Goal: Information Seeking & Learning: Learn about a topic

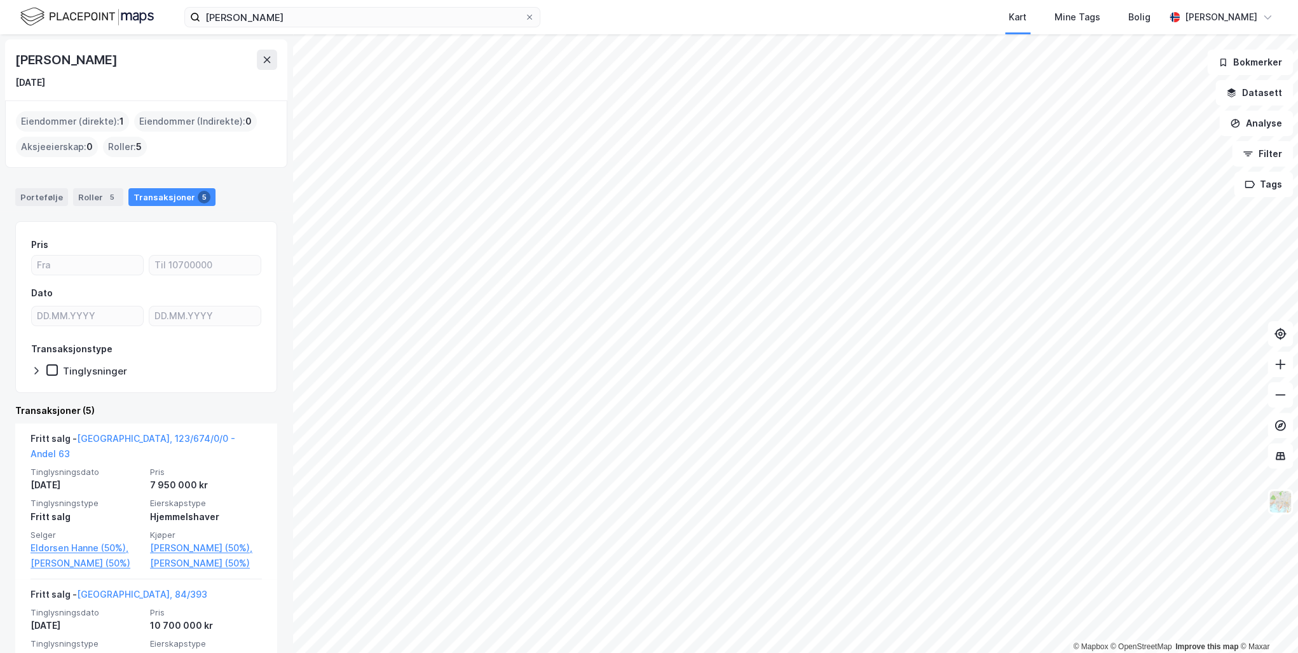
click at [265, 61] on icon at bounding box center [267, 60] width 7 height 6
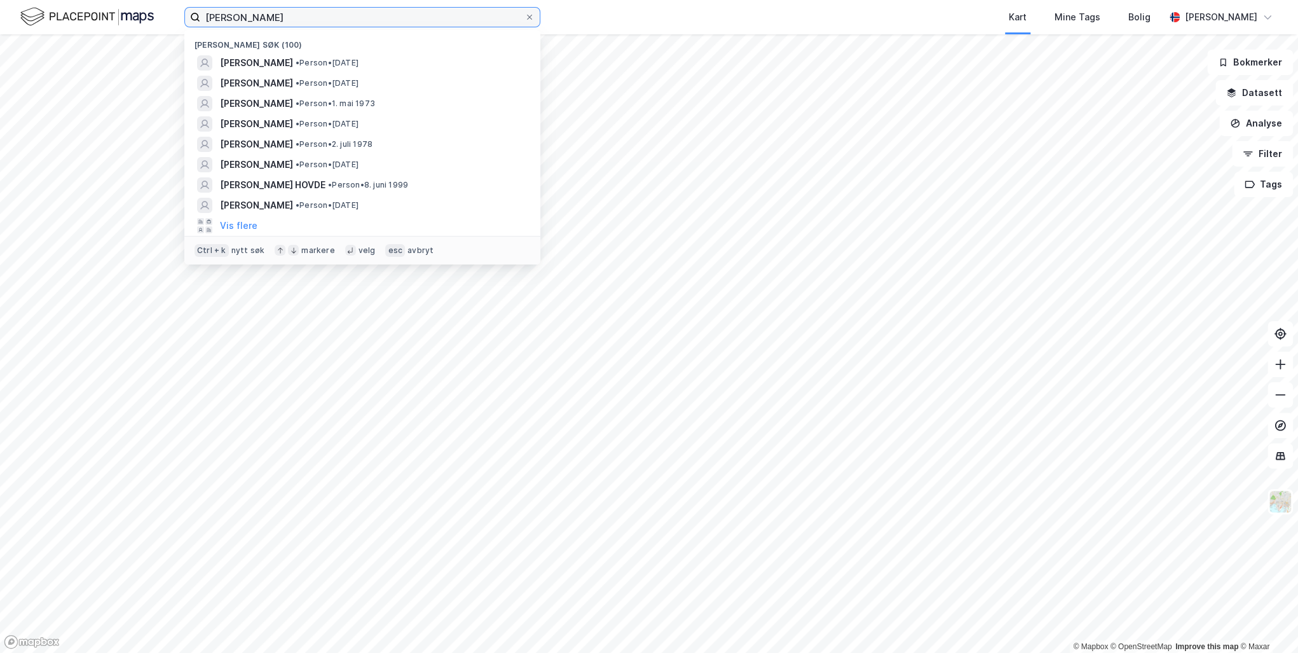
click at [270, 18] on input "[PERSON_NAME]" at bounding box center [362, 17] width 324 height 19
drag, startPoint x: 240, startPoint y: 18, endPoint x: 181, endPoint y: 18, distance: 59.8
click at [181, 18] on div "[PERSON_NAME] søk (100) [PERSON_NAME] • Person • [DATE] [PERSON_NAME] • Person …" at bounding box center [649, 17] width 1298 height 34
paste input "[PERSON_NAME]"
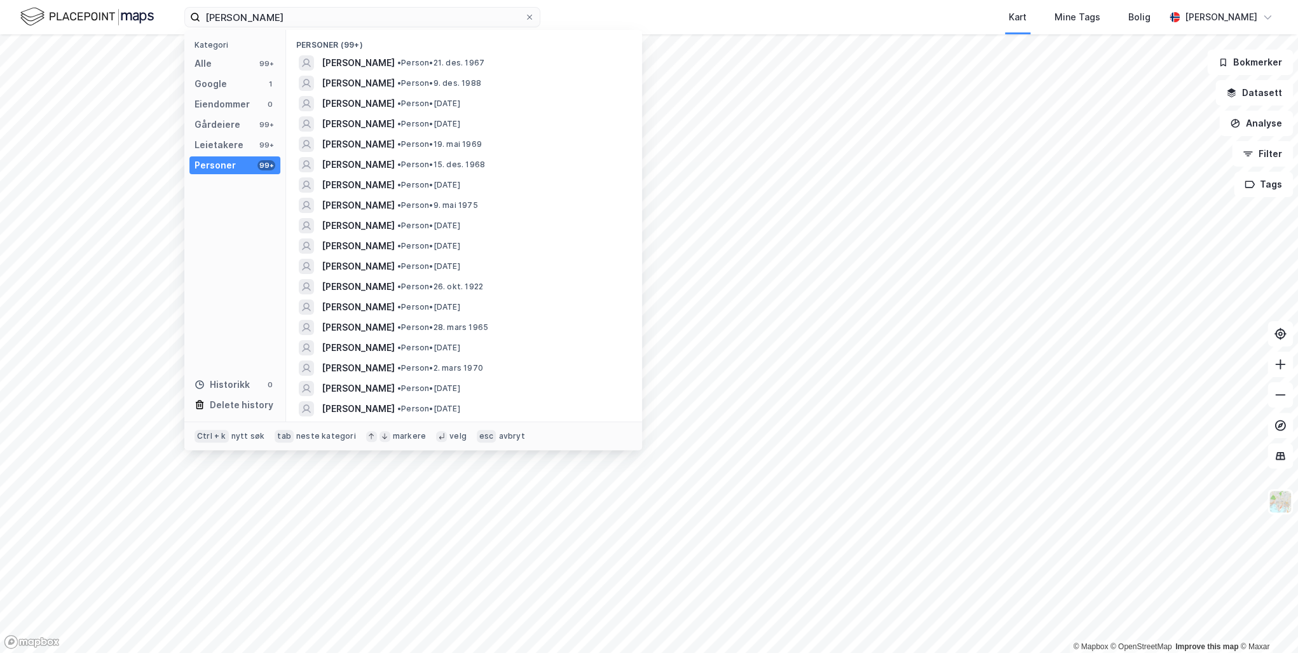
click at [395, 59] on span "[PERSON_NAME]" at bounding box center [358, 62] width 73 height 15
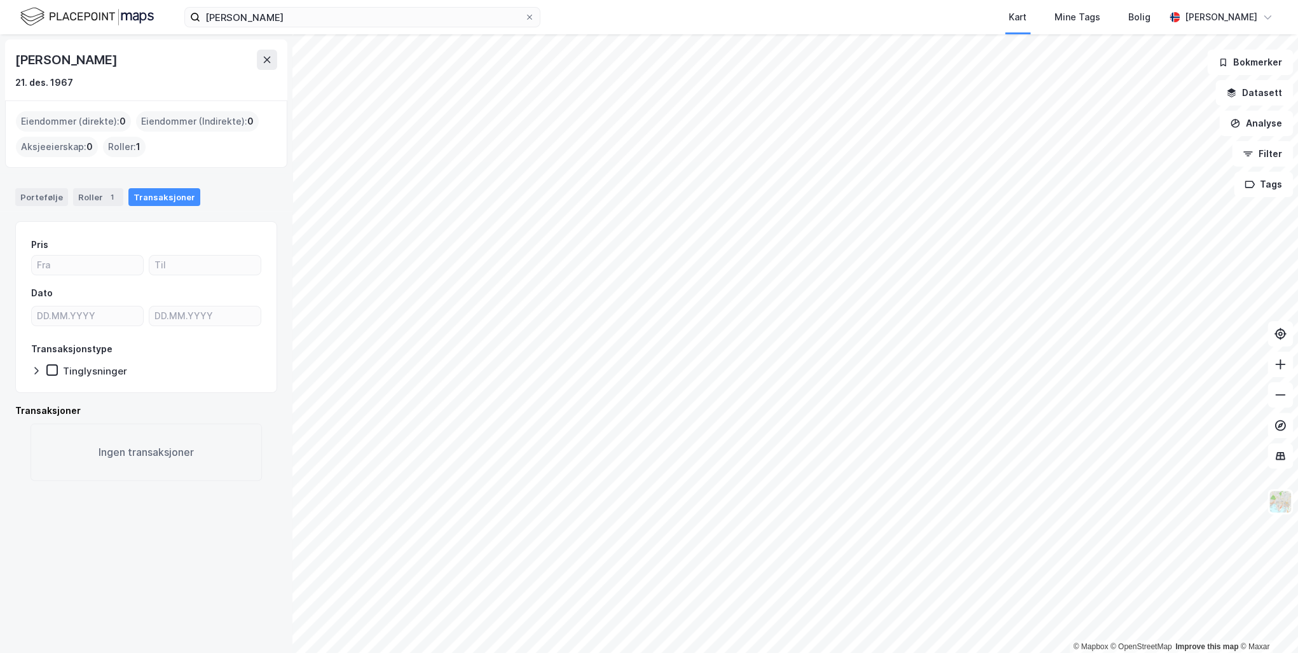
click at [150, 195] on div "Transaksjoner" at bounding box center [164, 197] width 72 height 18
click at [84, 195] on div "Roller 1" at bounding box center [98, 197] width 50 height 18
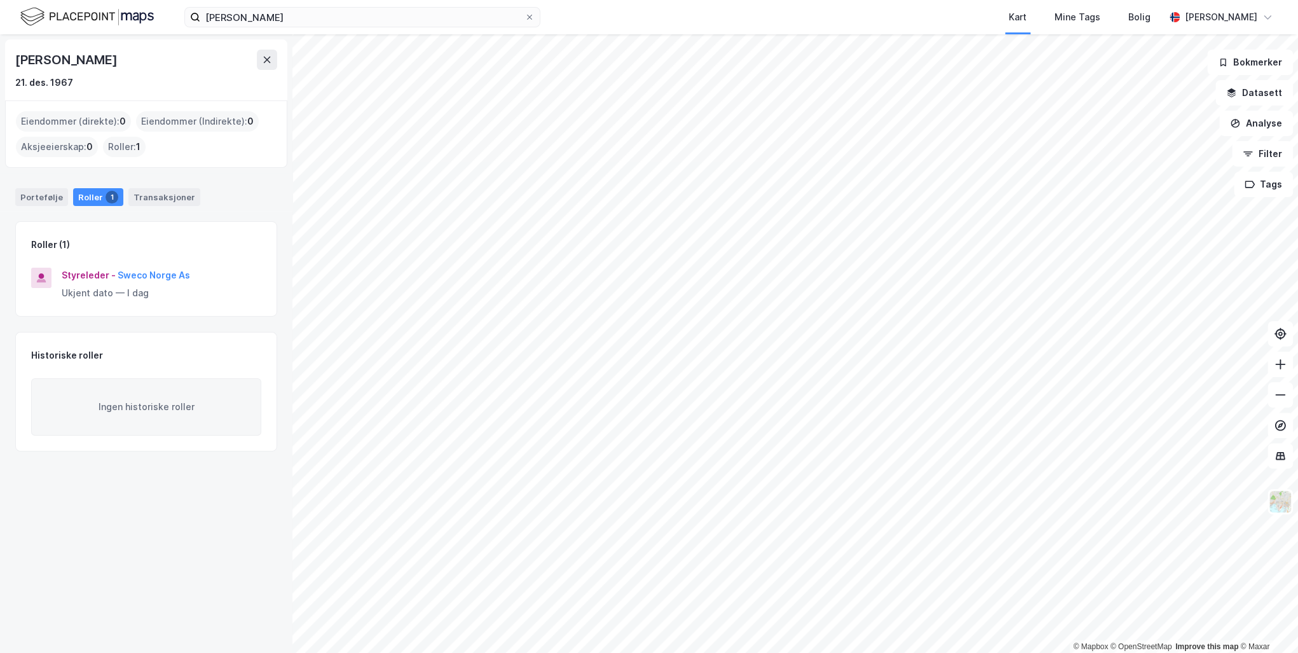
click at [150, 196] on div "Transaksjoner" at bounding box center [164, 197] width 72 height 18
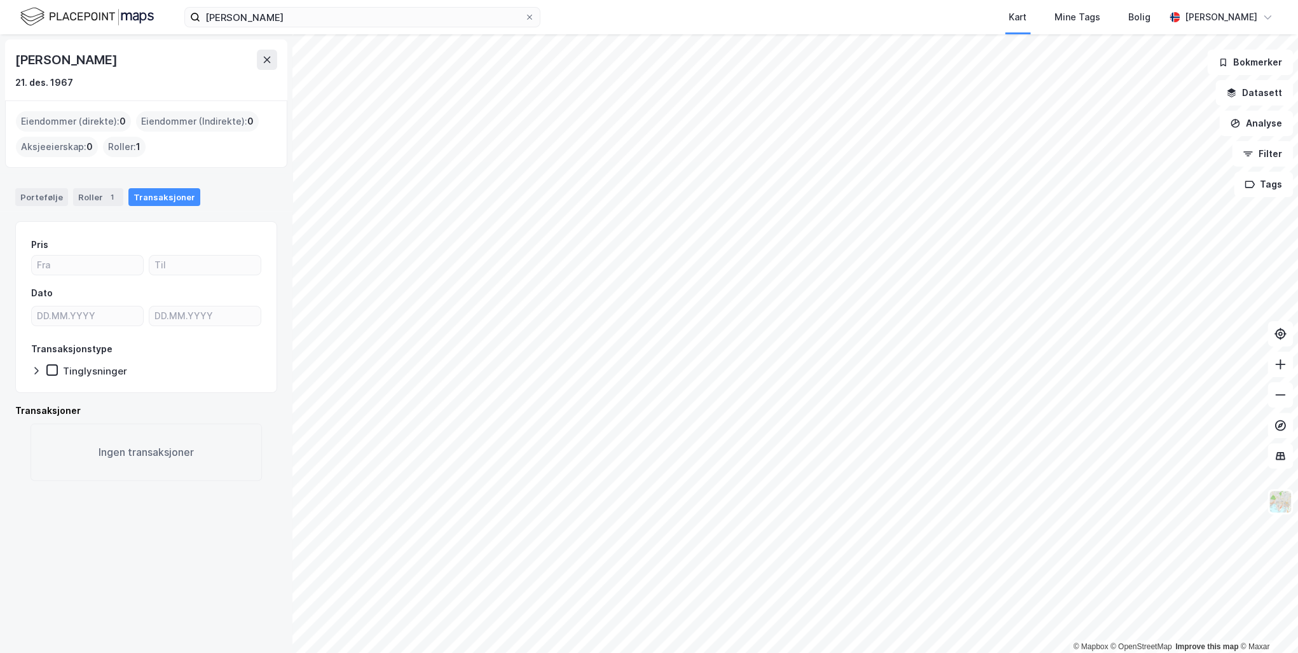
drag, startPoint x: 170, startPoint y: 60, endPoint x: 9, endPoint y: 57, distance: 161.5
click at [9, 57] on div "[PERSON_NAME] 21. des. 1967" at bounding box center [146, 69] width 282 height 61
drag, startPoint x: 9, startPoint y: 57, endPoint x: 121, endPoint y: 61, distance: 112.6
copy div "[PERSON_NAME]"
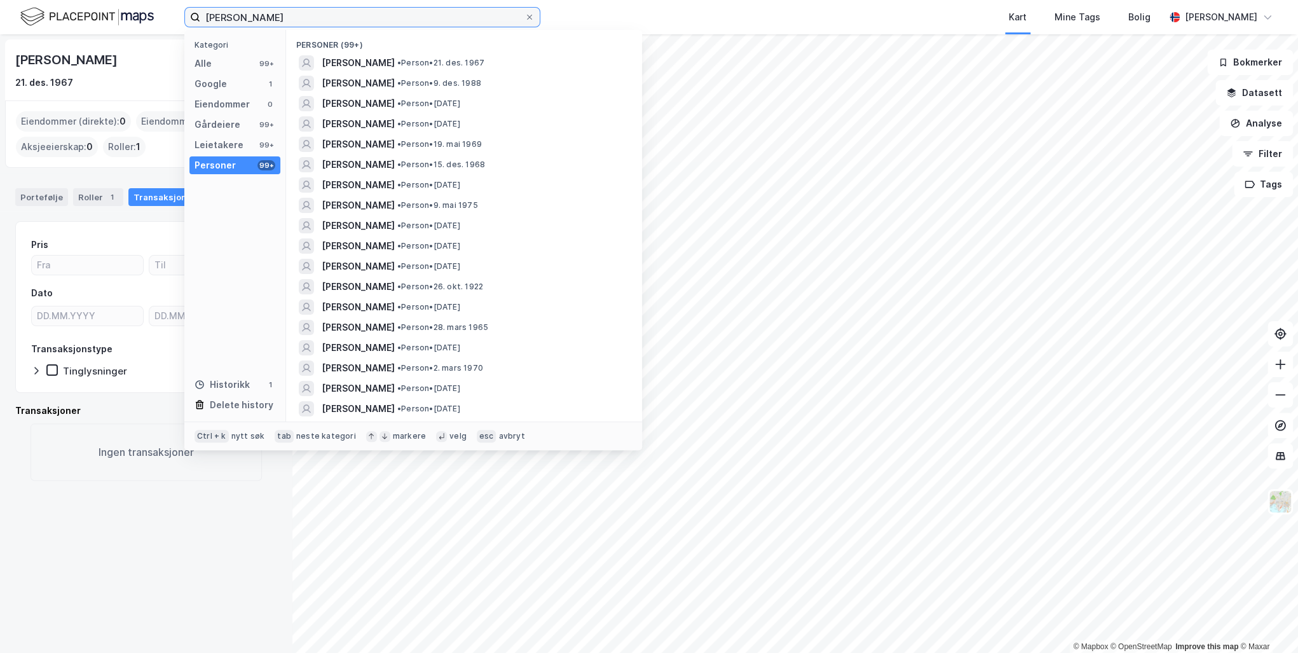
click at [353, 13] on input "[PERSON_NAME]" at bounding box center [362, 17] width 324 height 19
drag, startPoint x: 352, startPoint y: 18, endPoint x: 134, endPoint y: 17, distance: 217.5
click at [134, 17] on div "[PERSON_NAME] Kategori Alle 99+ Google 1 Eiendommer 0 Gårdeiere 99+ Leietakere …" at bounding box center [649, 17] width 1298 height 34
type input "[PERSON_NAME] espetvedt"
drag, startPoint x: 329, startPoint y: 17, endPoint x: 151, endPoint y: 18, distance: 178.0
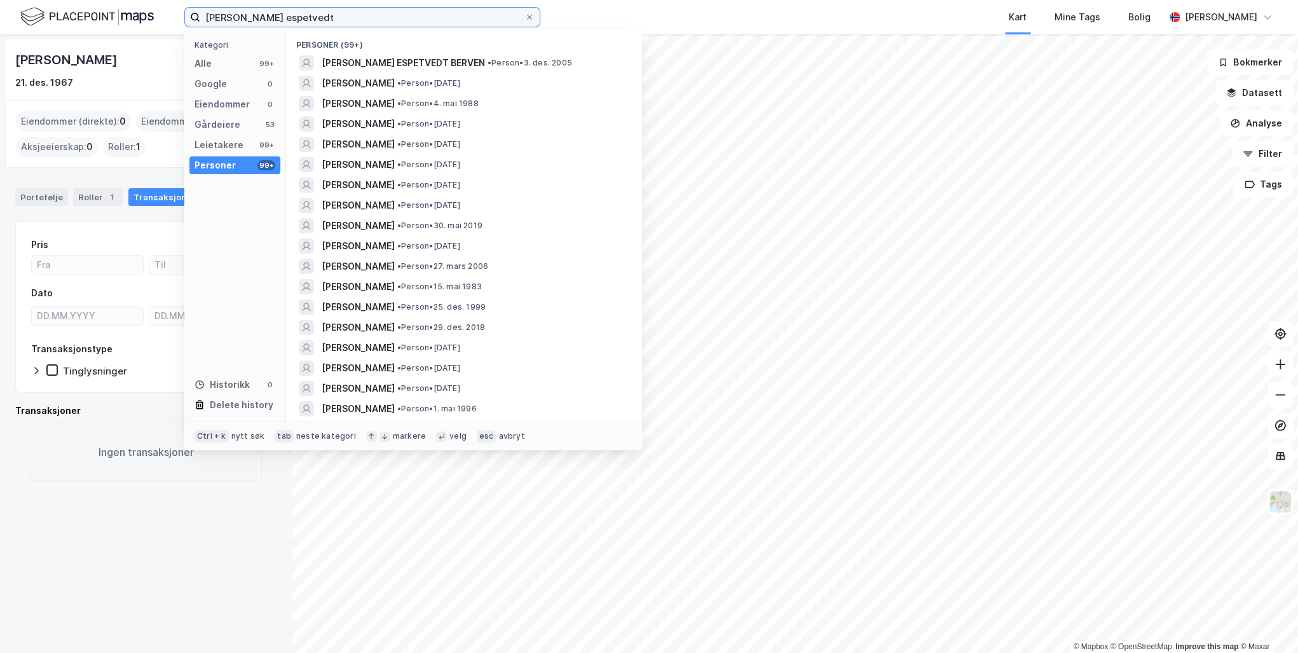
click at [151, 18] on div "[PERSON_NAME] espetvedt Kategori Alle 99+ Google 0 Eiendommer 0 Gårdeiere 53 Le…" at bounding box center [649, 17] width 1298 height 34
paste input "[PERSON_NAME]"
type input "[PERSON_NAME]"
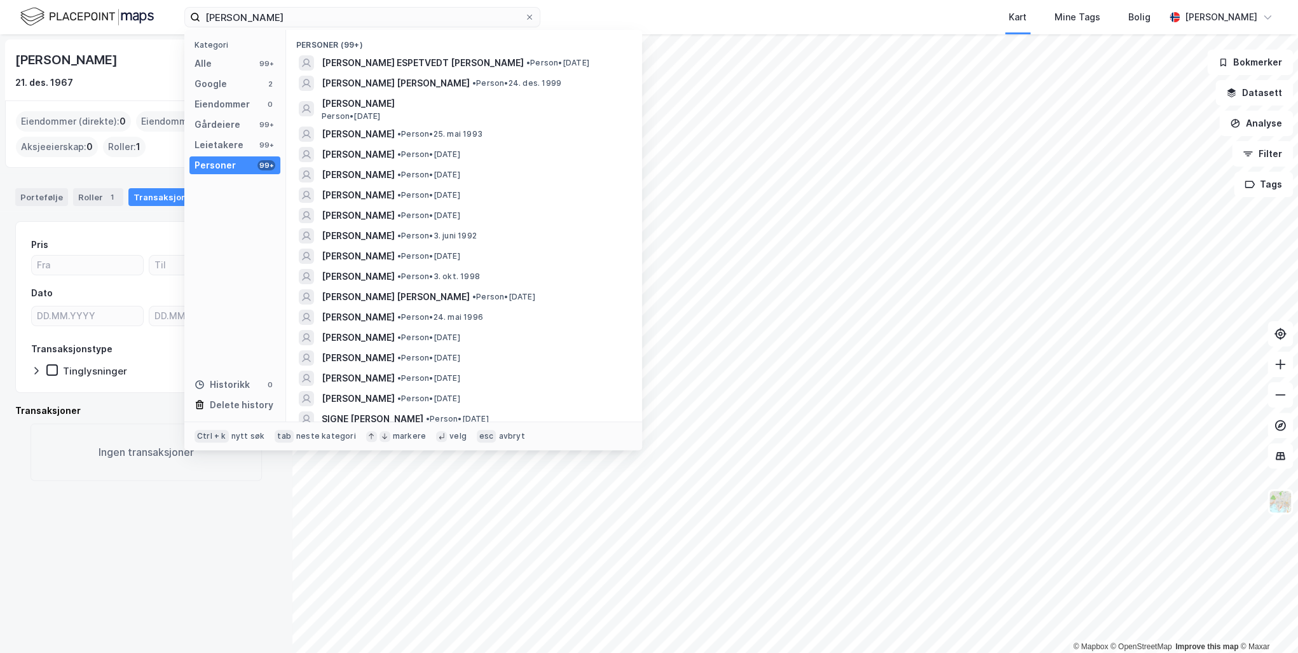
click at [431, 59] on span "[PERSON_NAME] ESPETVEDT [PERSON_NAME]" at bounding box center [423, 62] width 202 height 15
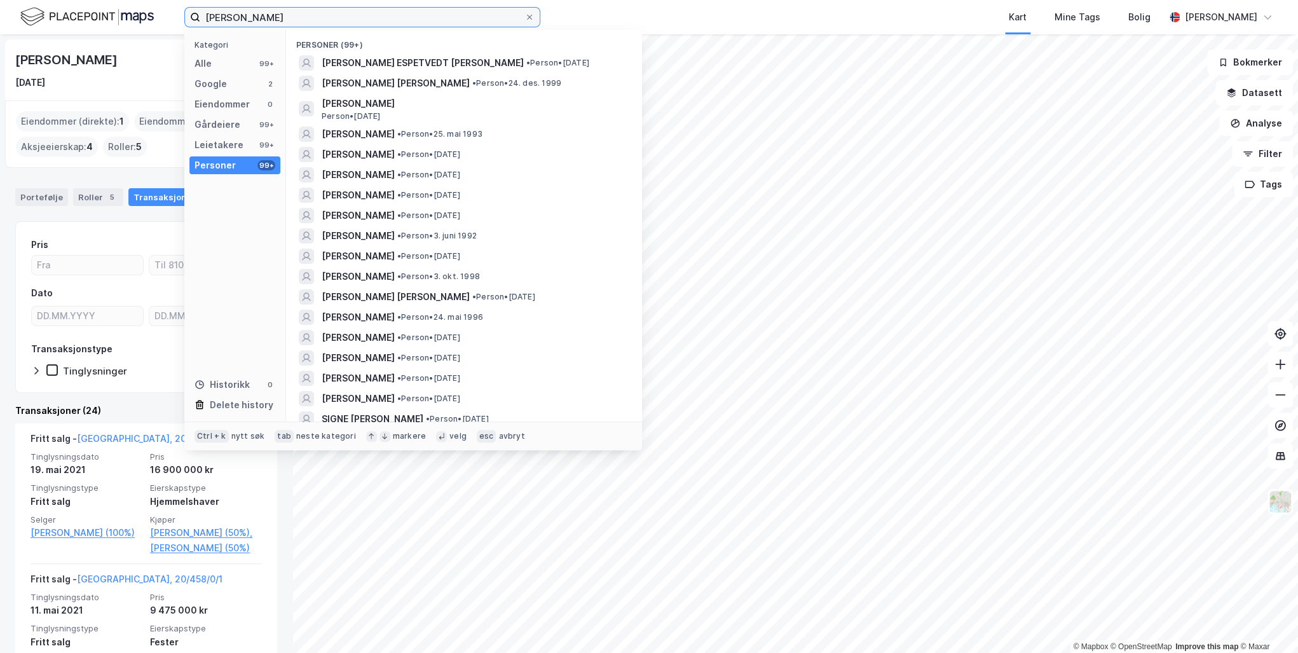
drag, startPoint x: 336, startPoint y: 15, endPoint x: 193, endPoint y: 15, distance: 142.4
click at [193, 15] on label "[PERSON_NAME]" at bounding box center [362, 17] width 356 height 20
click at [47, 556] on div "Selger [PERSON_NAME] (100%)" at bounding box center [87, 534] width 112 height 41
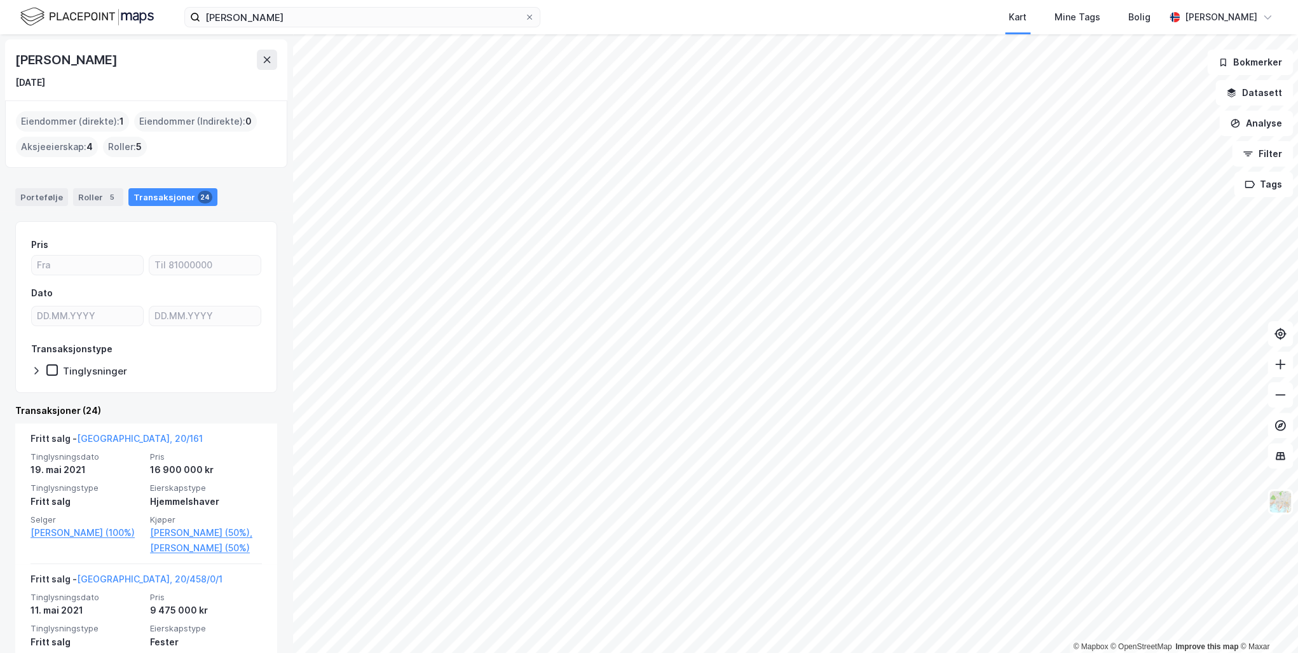
click at [164, 537] on link "[PERSON_NAME] (50%)," at bounding box center [206, 532] width 112 height 15
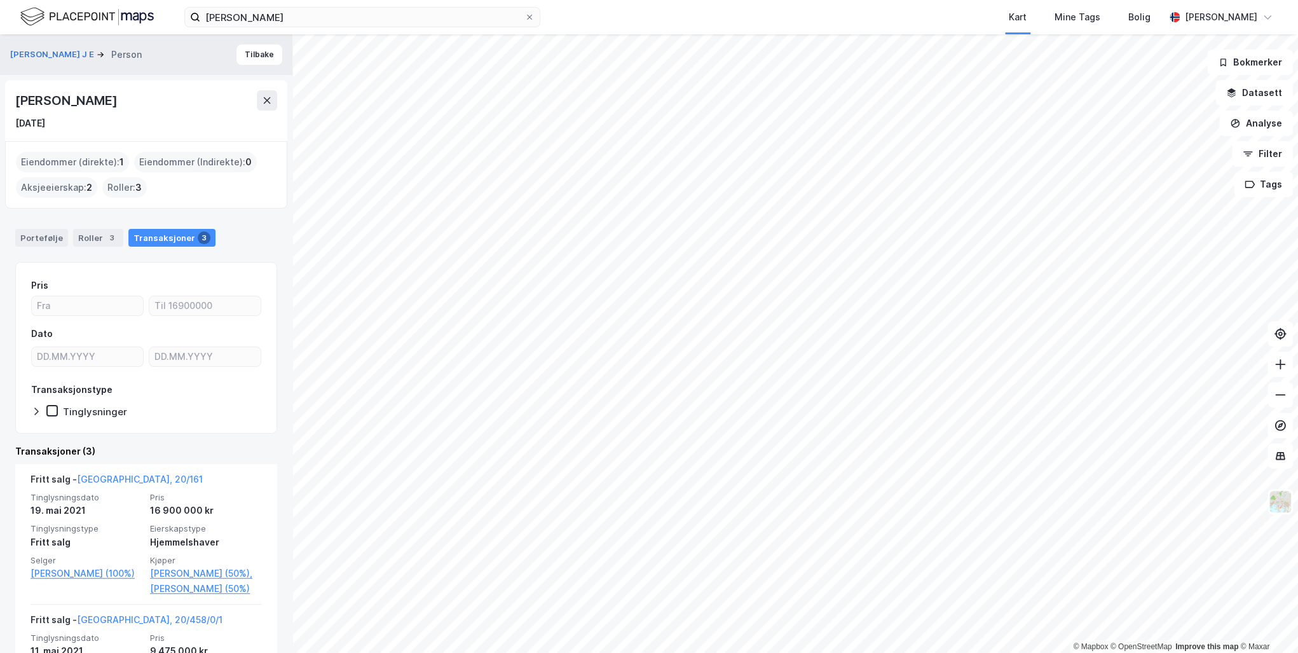
drag, startPoint x: 165, startPoint y: 102, endPoint x: 1, endPoint y: 102, distance: 164.1
click at [1, 102] on div "[PERSON_NAME] Person [PERSON_NAME] [DATE] Eiendommer (direkte) : 1 Eiendommer (…" at bounding box center [146, 343] width 293 height 619
copy div "[PERSON_NAME]"
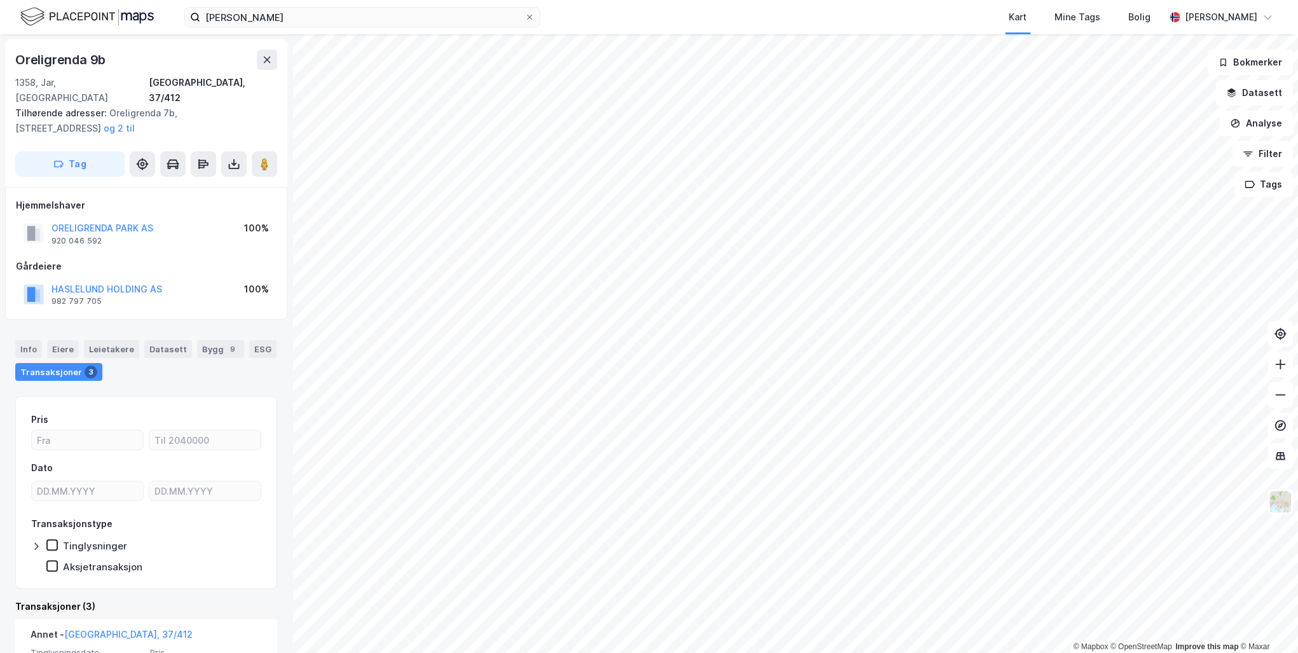
click at [294, 652] on html "[PERSON_NAME] Kart Mine Tags Bolig [PERSON_NAME] © Mapbox © OpenStreetMap Impro…" at bounding box center [649, 326] width 1298 height 653
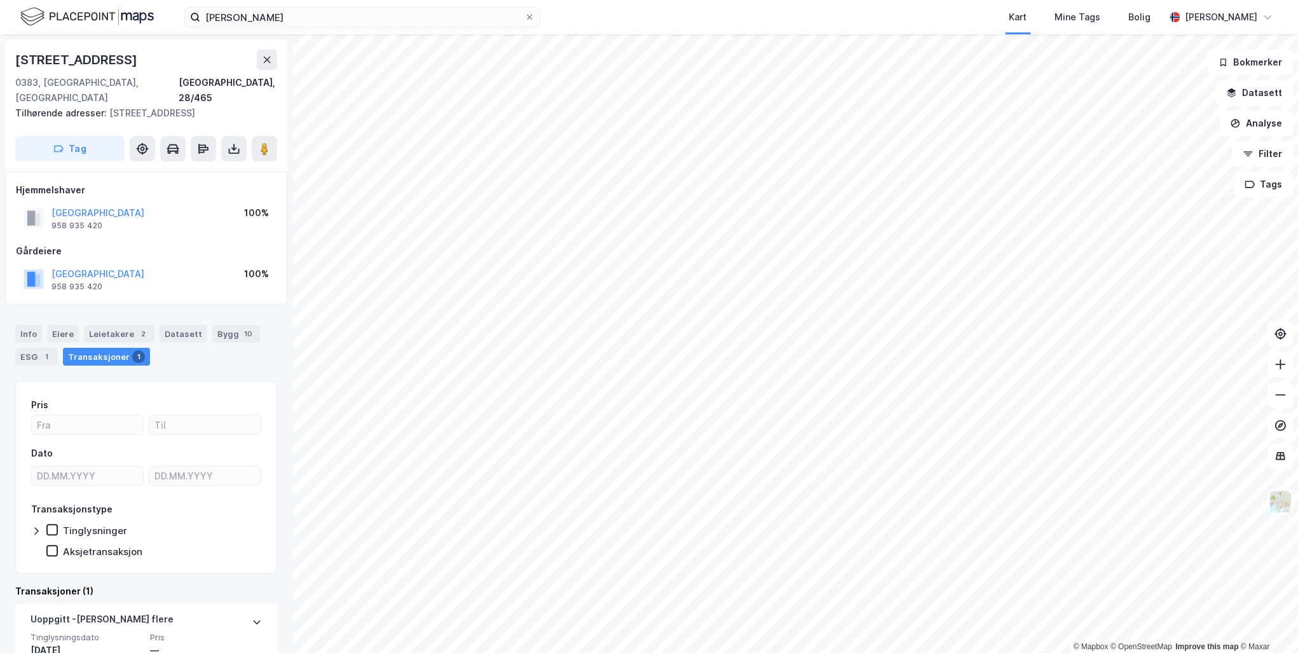
click at [864, 652] on html "[PERSON_NAME] Kart Mine Tags Bolig [PERSON_NAME] © Mapbox © OpenStreetMap Impro…" at bounding box center [649, 326] width 1298 height 653
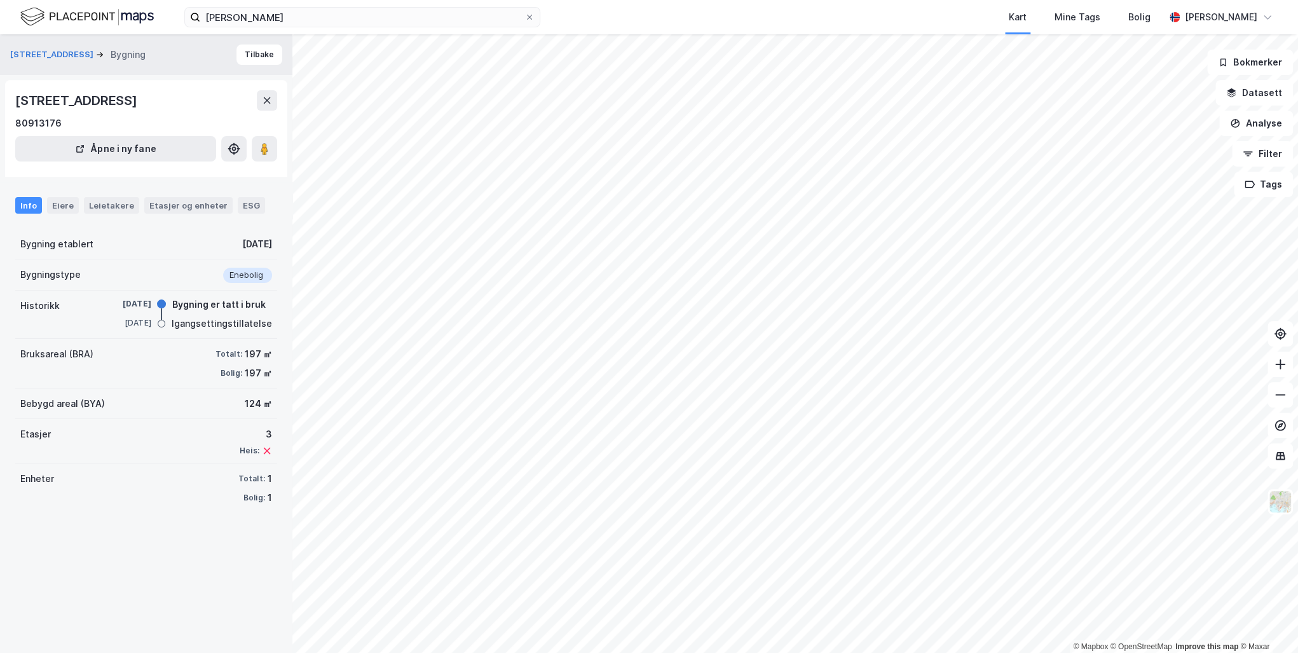
click at [111, 209] on div "Leietakere" at bounding box center [111, 205] width 55 height 17
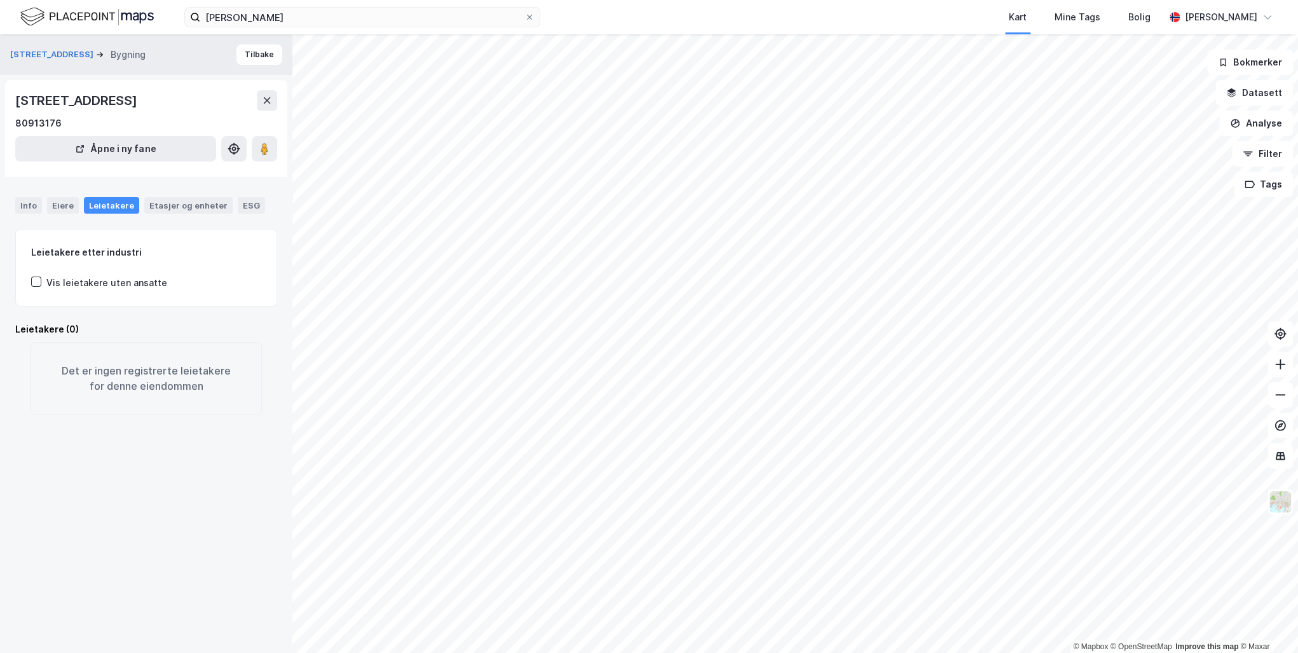
click at [174, 209] on div "Etasjer og enheter" at bounding box center [188, 205] width 78 height 11
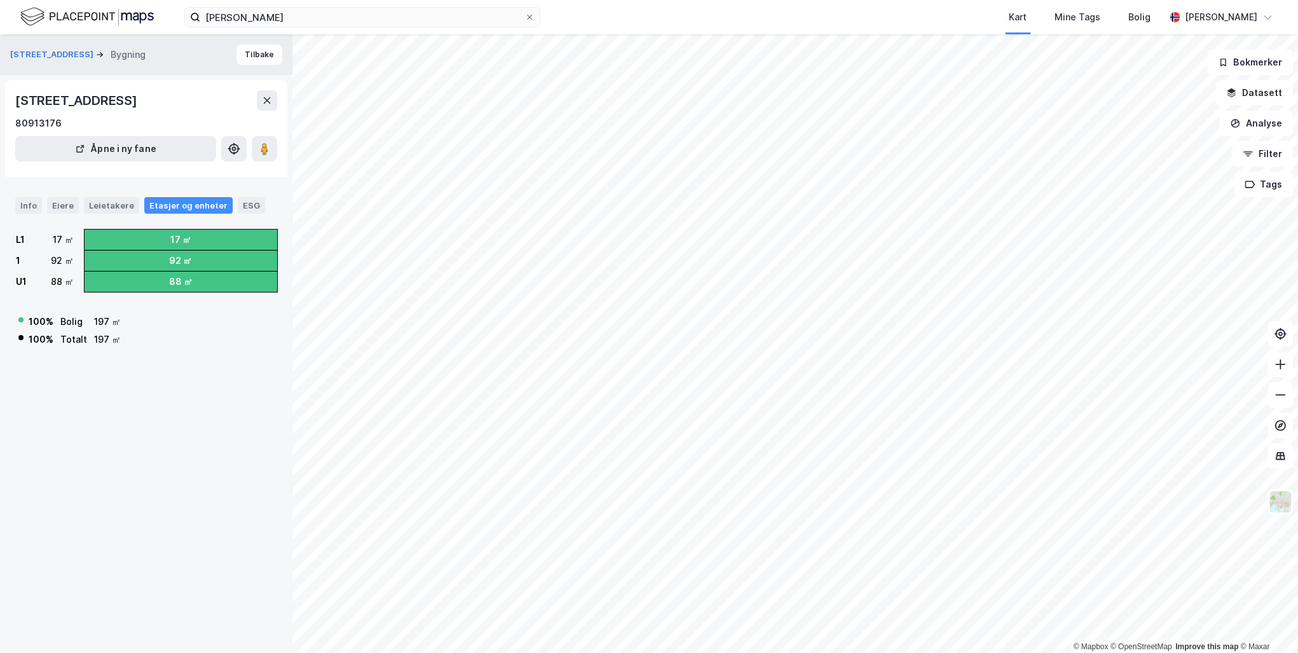
click at [27, 209] on div "Info" at bounding box center [28, 205] width 27 height 17
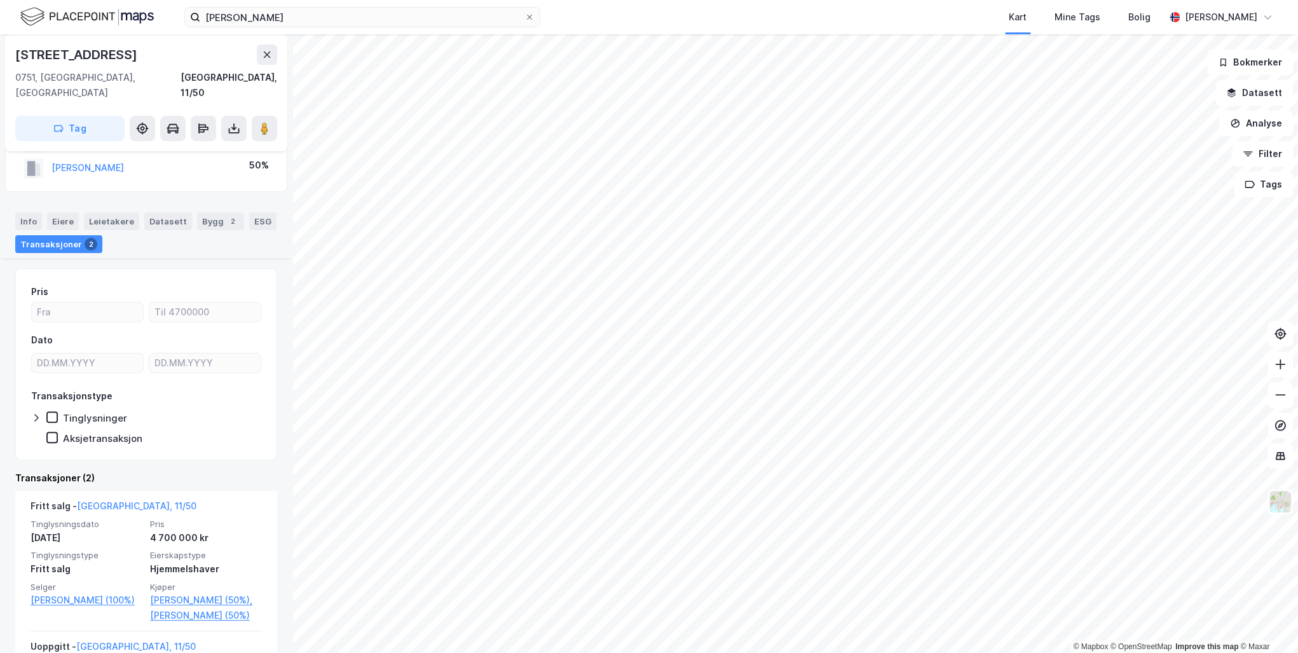
scroll to position [161, 0]
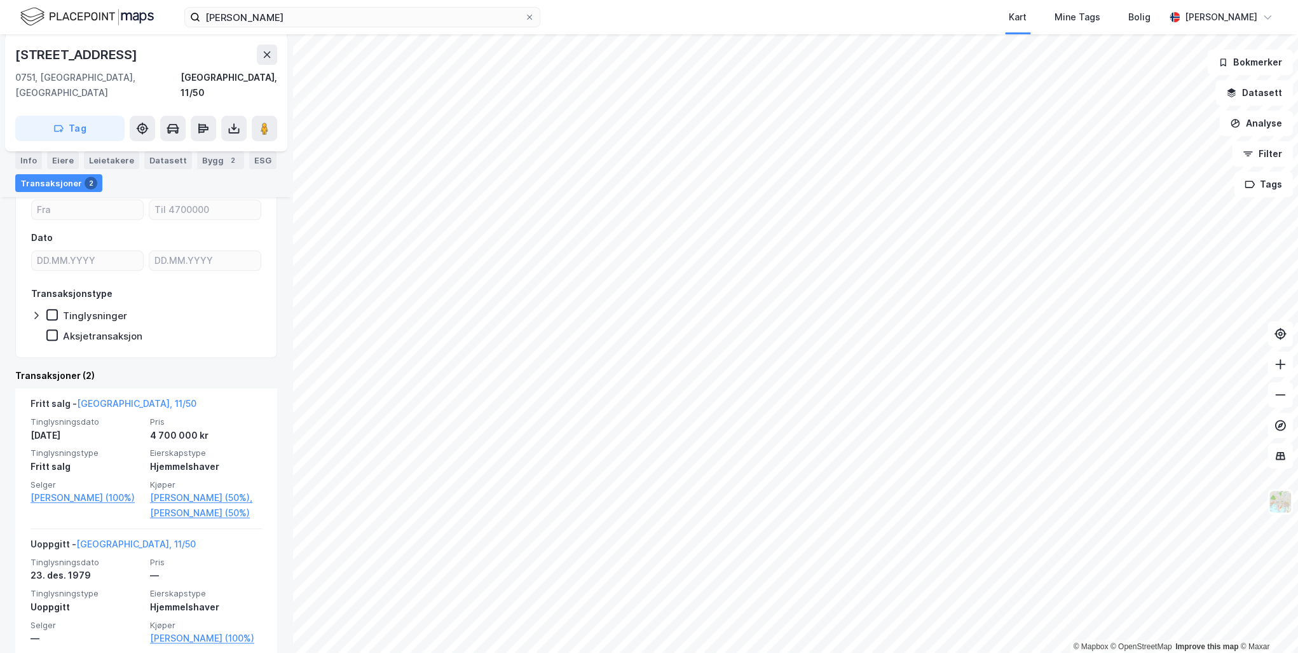
click at [190, 490] on link "[PERSON_NAME] (50%)," at bounding box center [206, 497] width 112 height 15
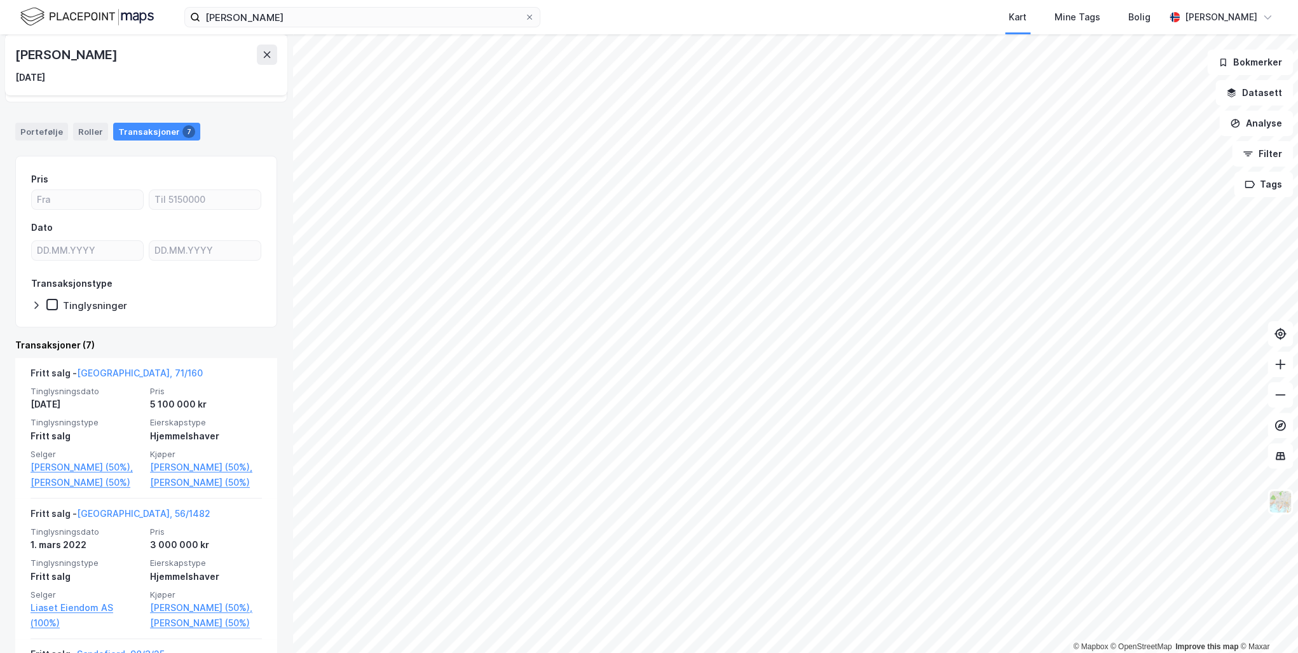
scroll to position [107, 0]
click at [85, 464] on link "[PERSON_NAME] (50%)," at bounding box center [87, 466] width 112 height 15
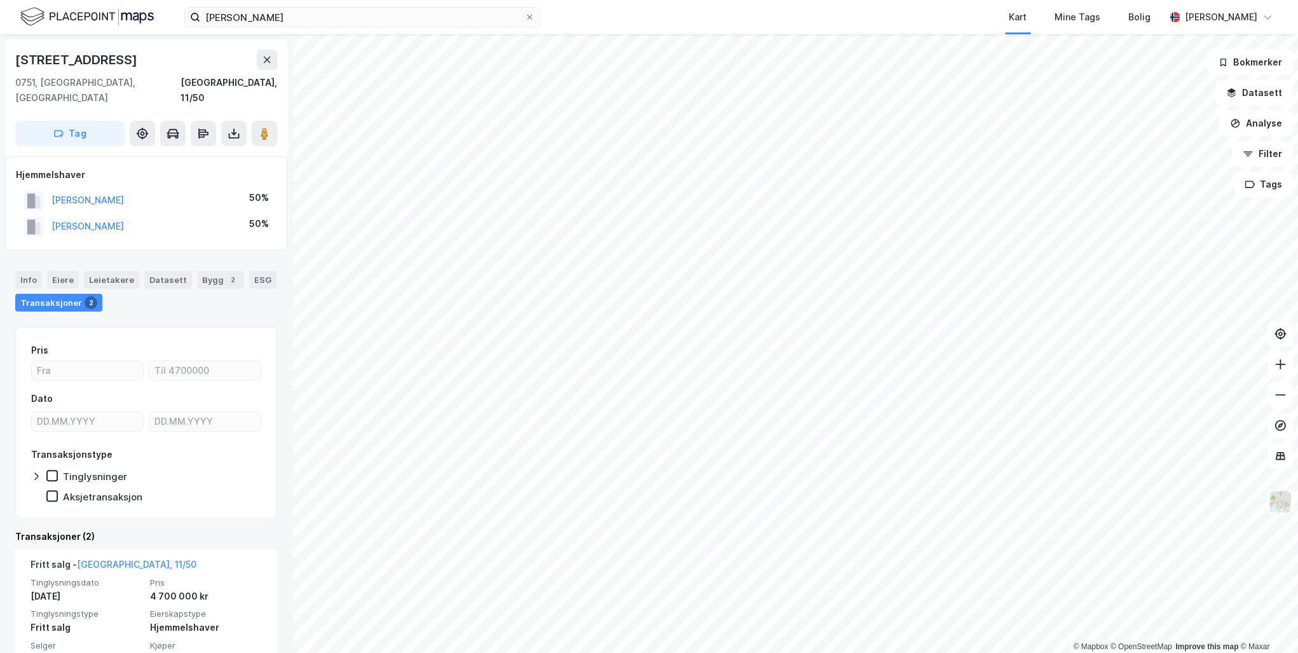
click at [529, 18] on icon at bounding box center [529, 17] width 5 height 5
click at [525, 18] on input "[PERSON_NAME]" at bounding box center [362, 17] width 324 height 19
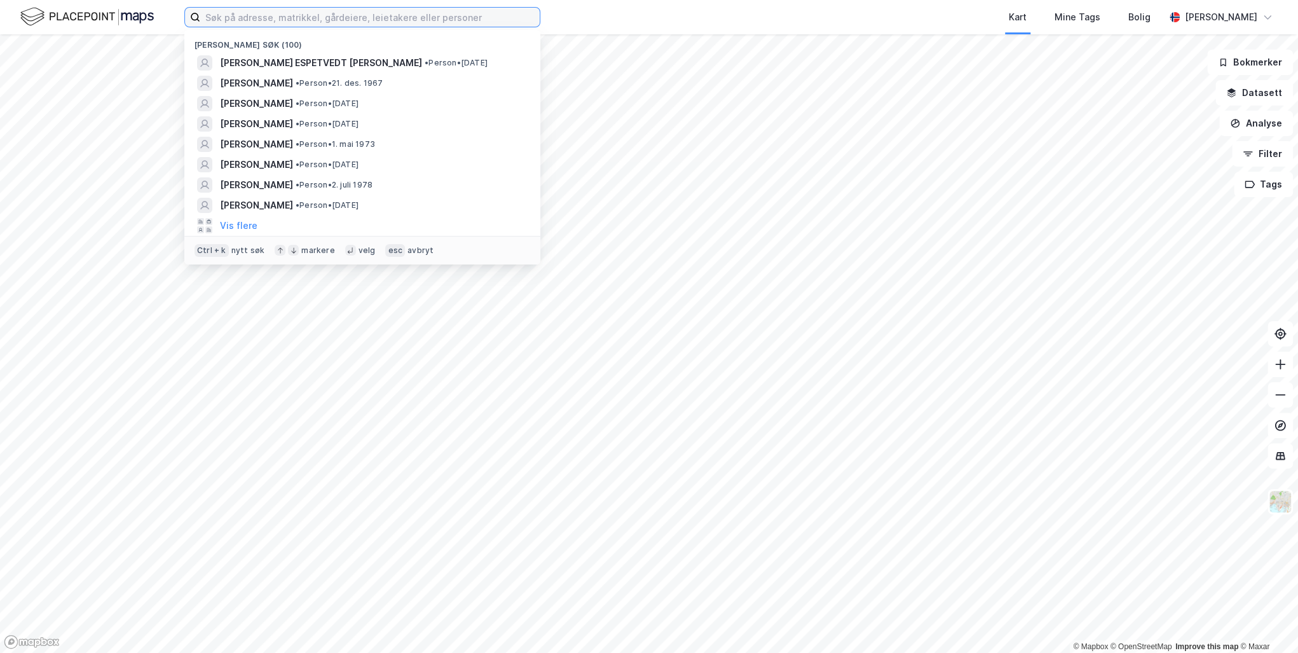
paste input "[PERSON_NAME] Havord"
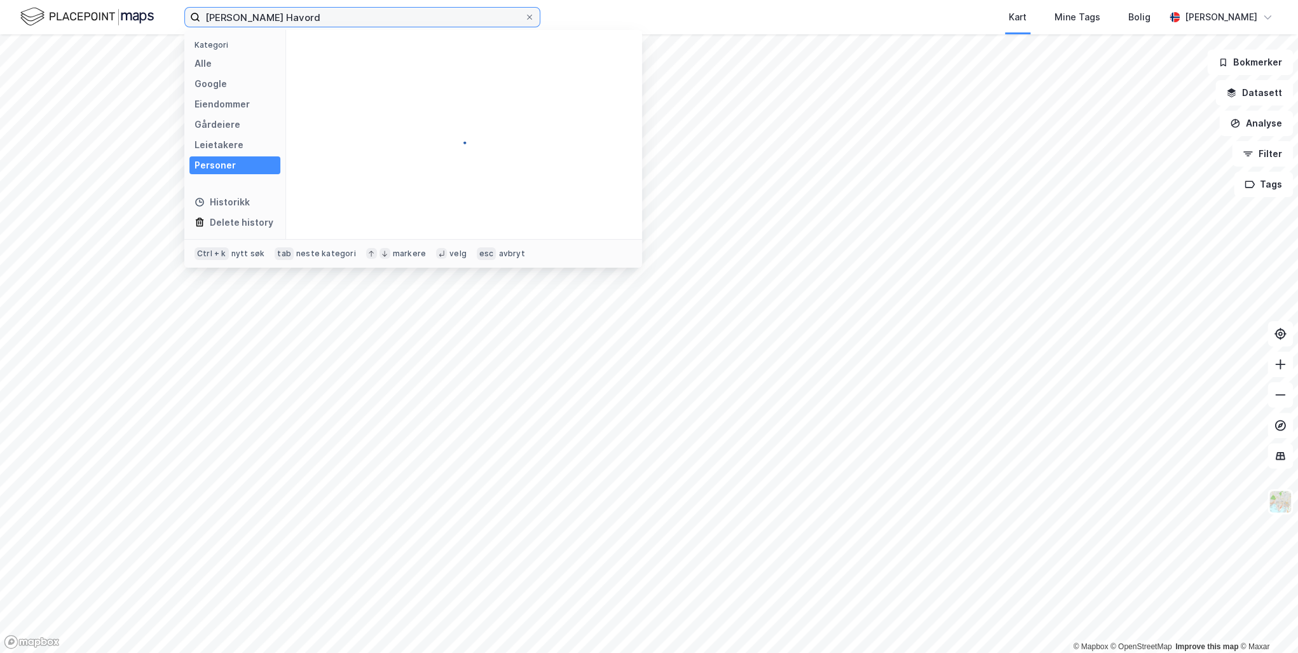
type input "[PERSON_NAME] Havord"
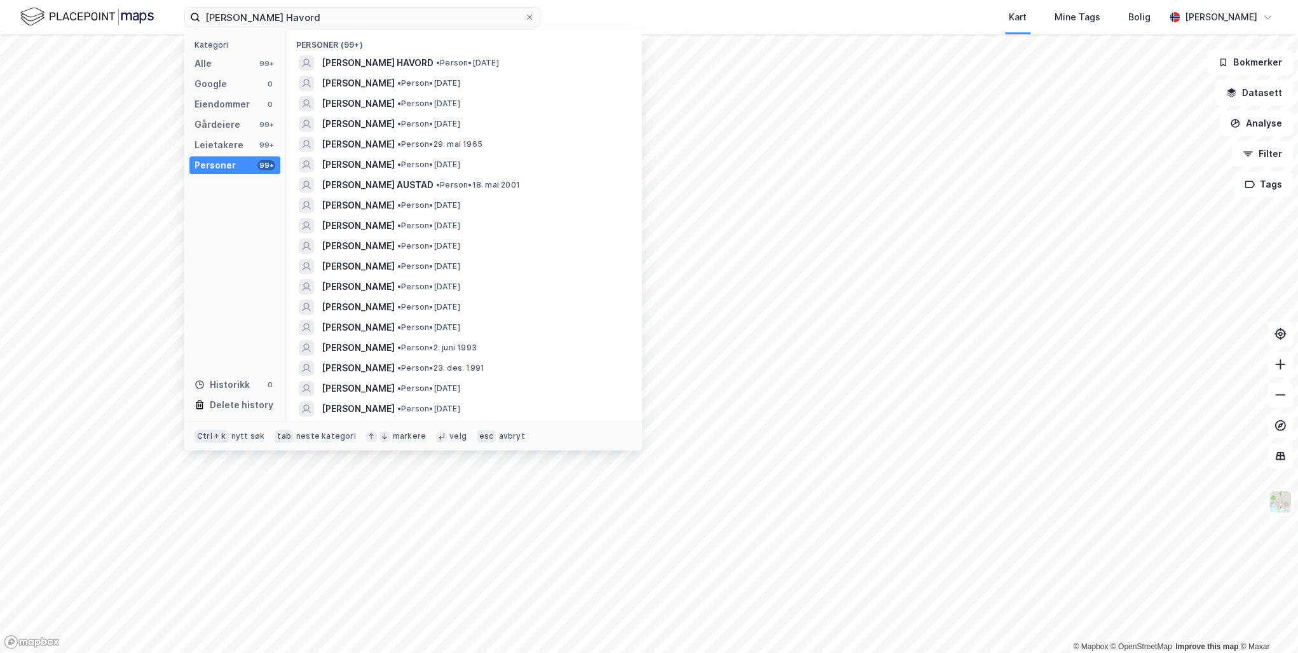
click at [394, 63] on span "[PERSON_NAME] HAVORD" at bounding box center [378, 62] width 112 height 15
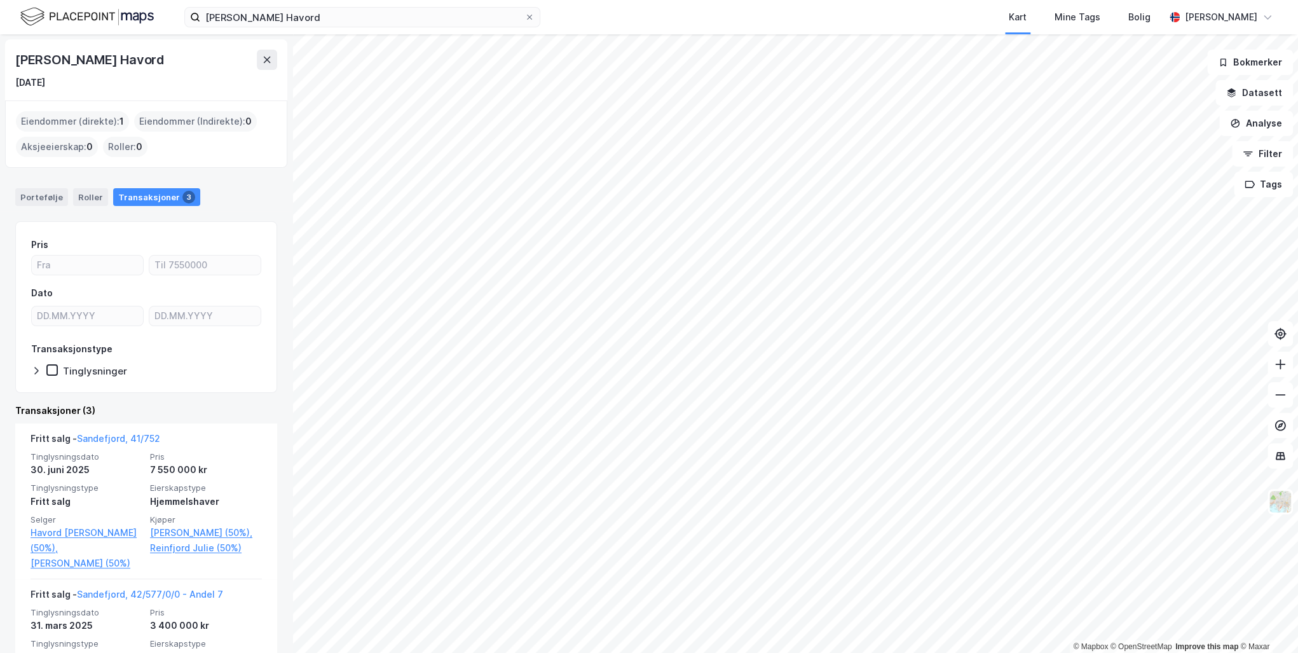
click at [104, 437] on link "Sandefjord, 41/752" at bounding box center [118, 438] width 83 height 11
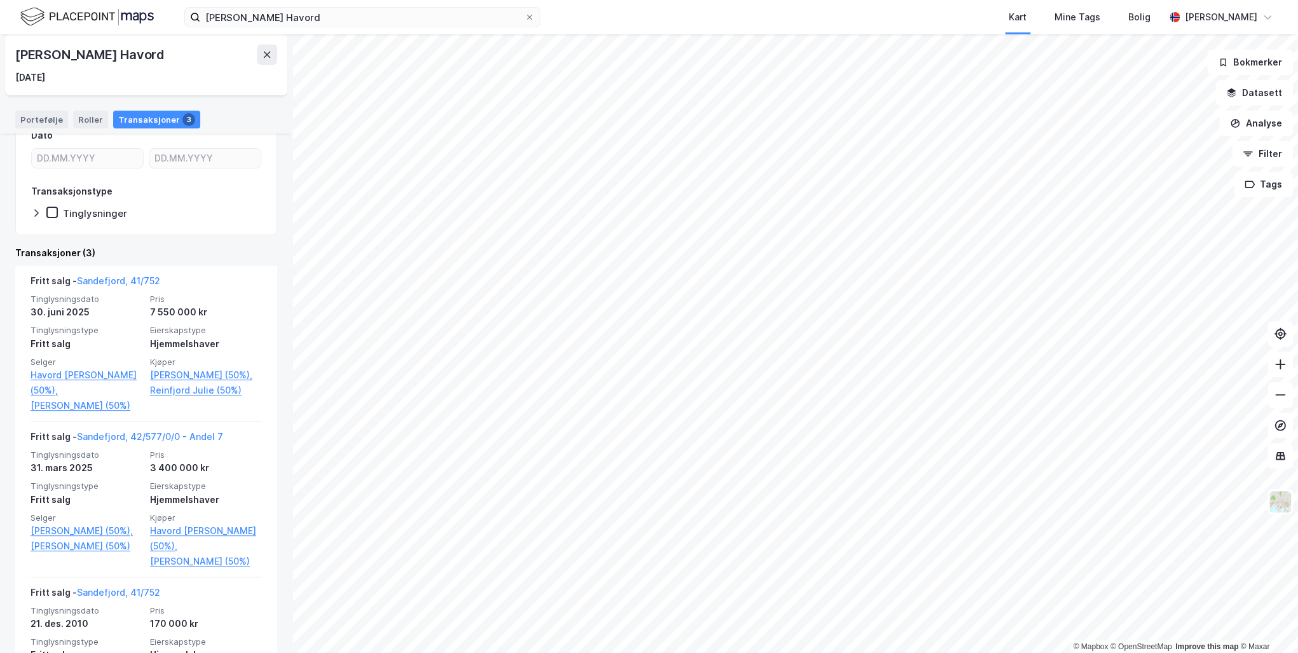
scroll to position [252, 0]
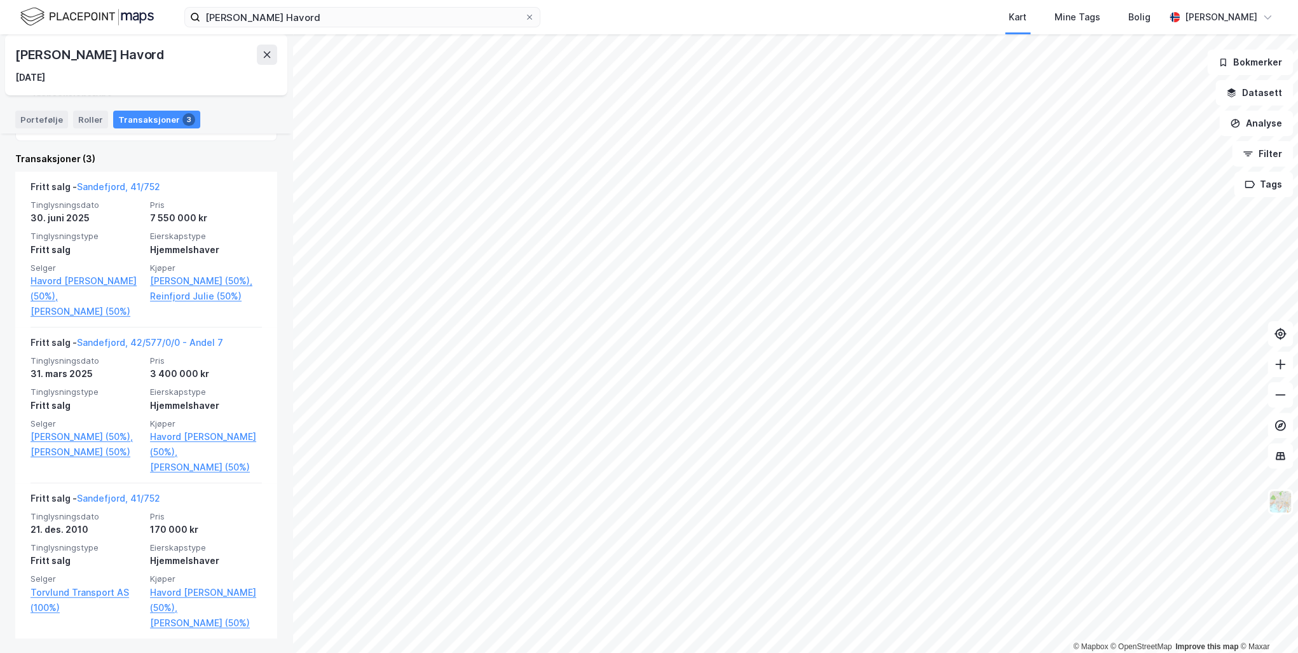
click at [146, 337] on link "Sandefjord, 42/577/0/0 - Andel 7" at bounding box center [150, 342] width 146 height 11
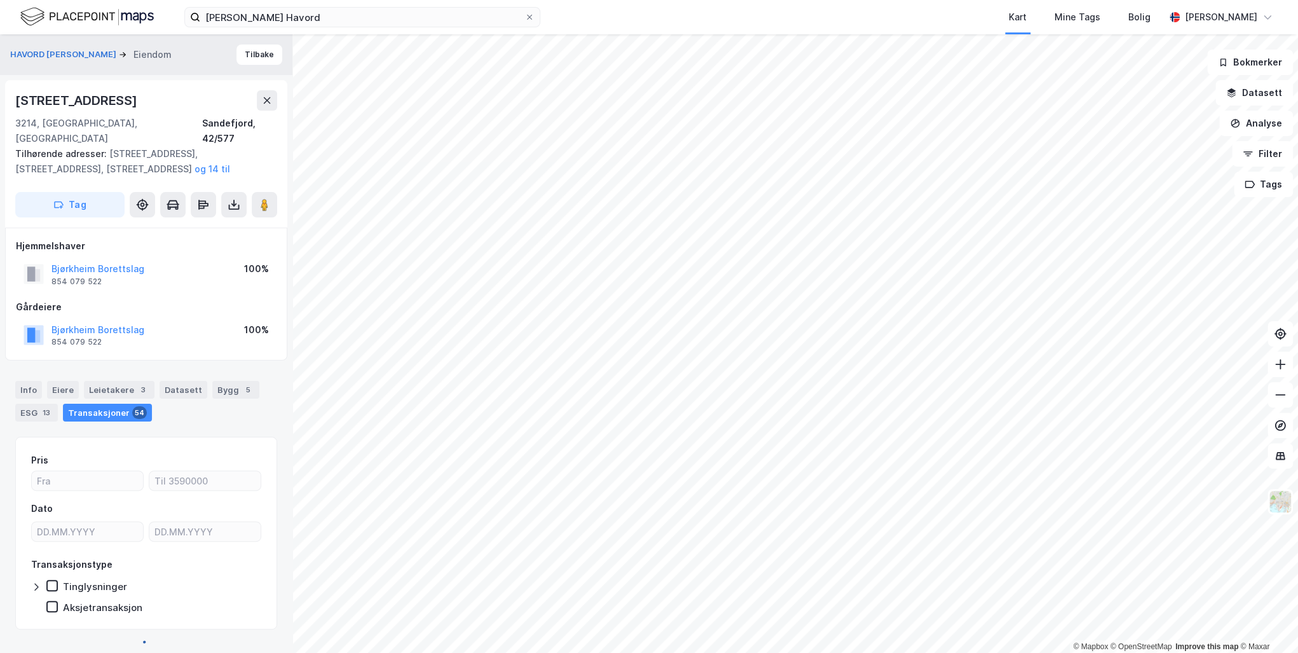
scroll to position [6, 0]
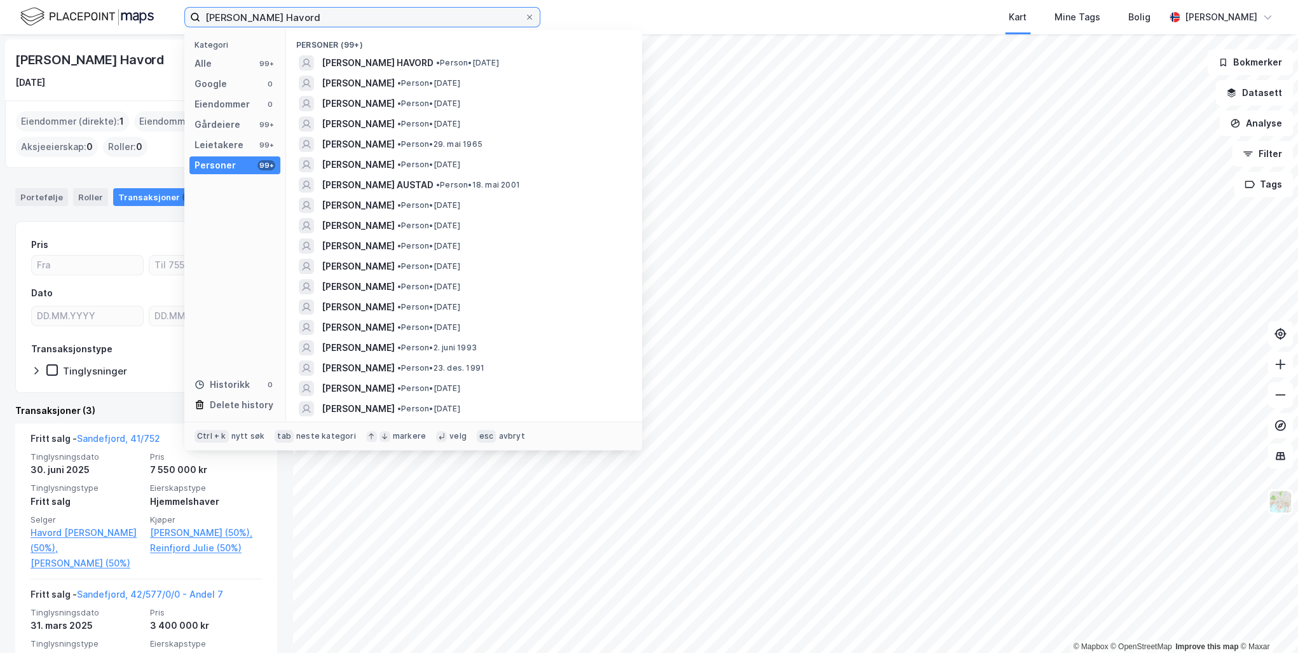
click at [329, 23] on input "[PERSON_NAME] Havord" at bounding box center [362, 17] width 324 height 19
drag, startPoint x: 336, startPoint y: 19, endPoint x: 186, endPoint y: 13, distance: 149.6
click at [186, 13] on label "[PERSON_NAME] Havord" at bounding box center [362, 17] width 356 height 20
paste input "[PERSON_NAME] Hovdan"
type input "[PERSON_NAME] Hovdan"
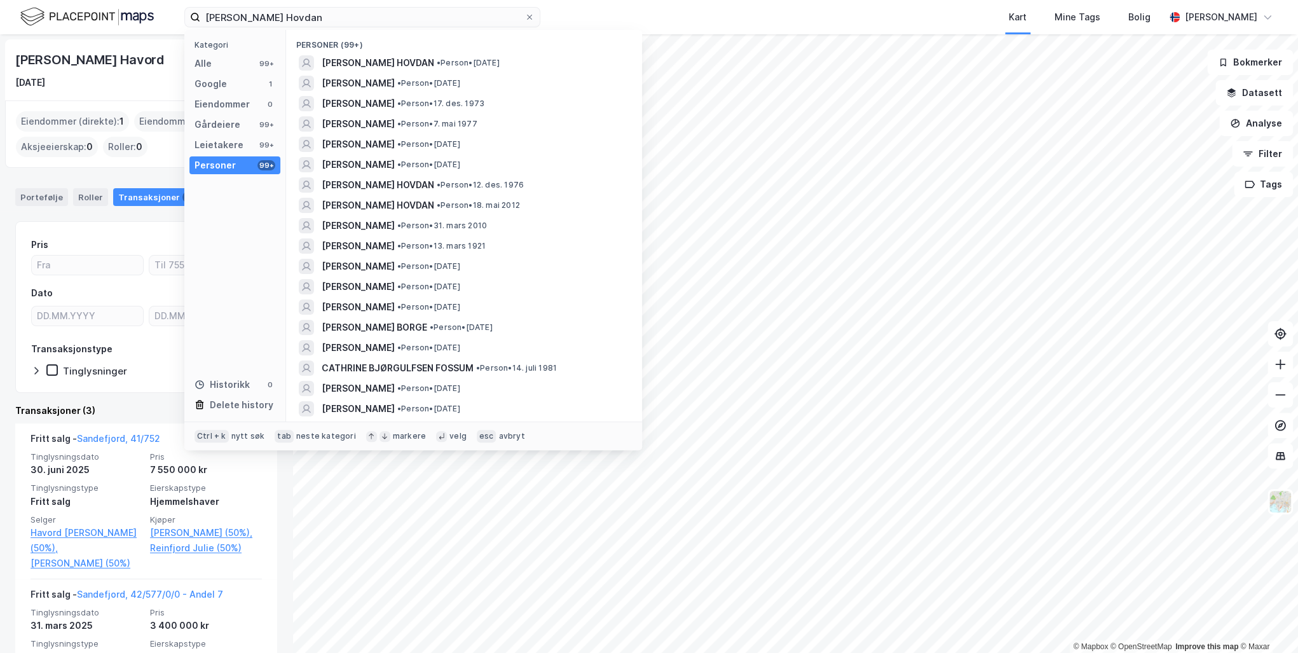
click at [428, 59] on span "[PERSON_NAME] HOVDAN" at bounding box center [378, 62] width 113 height 15
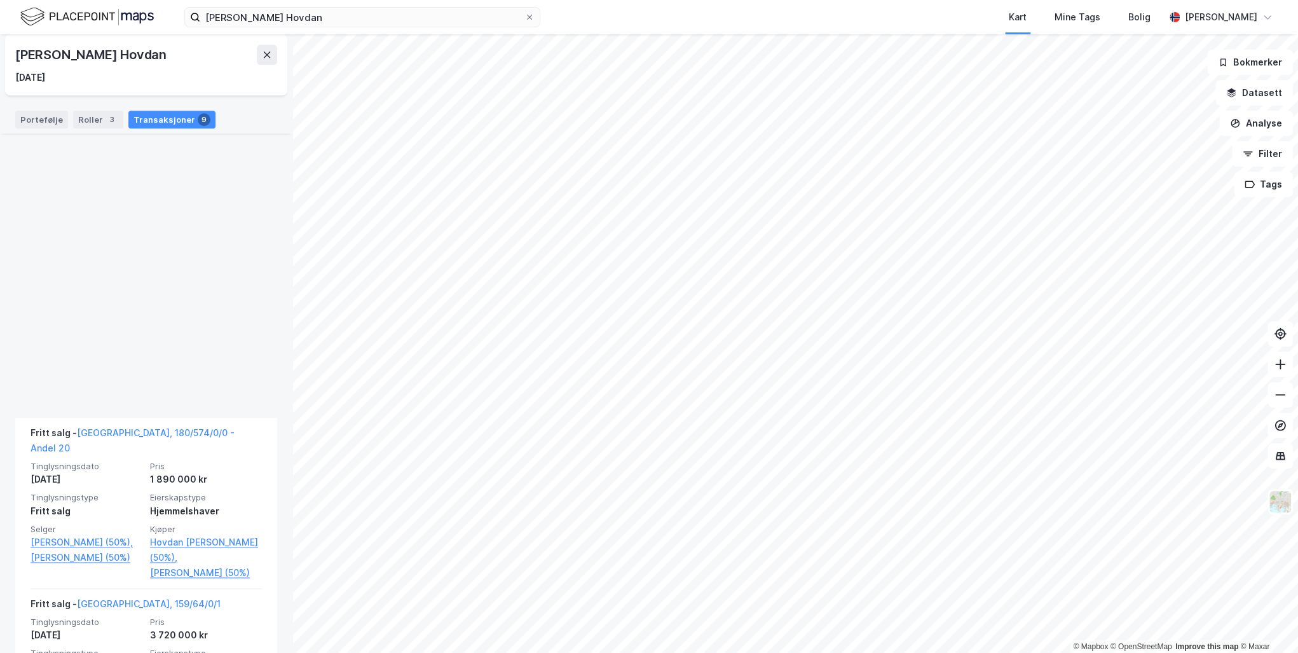
scroll to position [1262, 0]
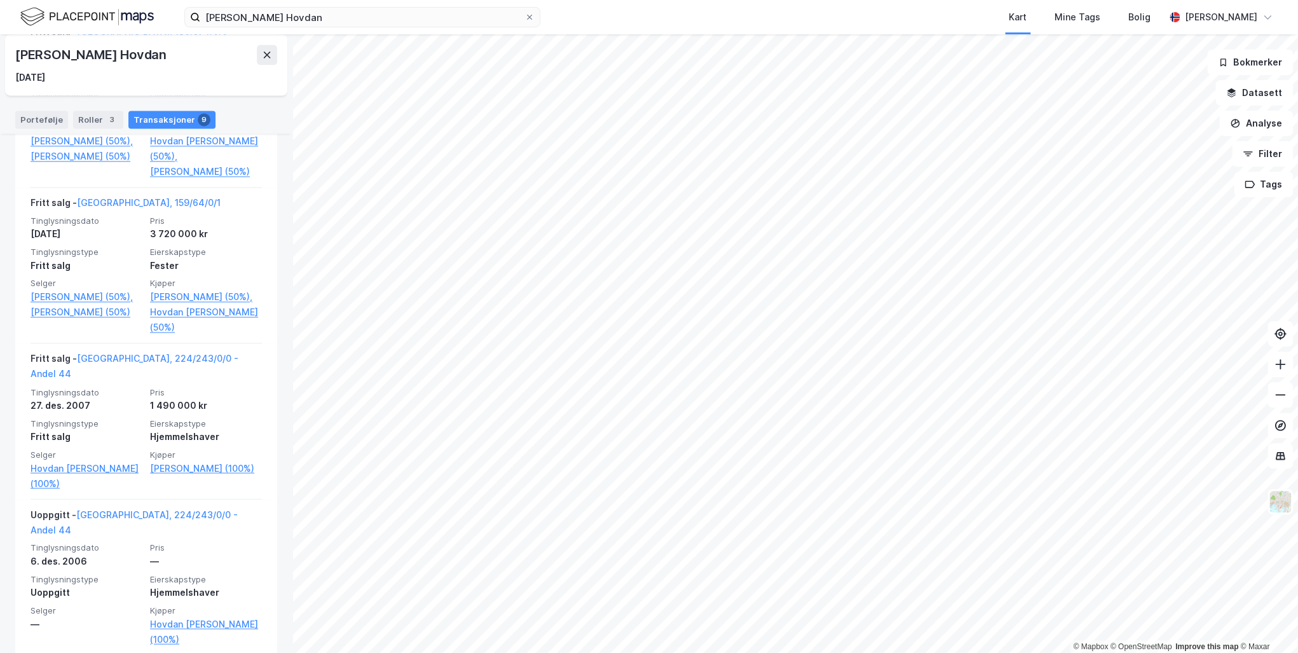
click at [127, 513] on link "[GEOGRAPHIC_DATA], 224/243/0/0 - Andel 44" at bounding box center [134, 522] width 207 height 26
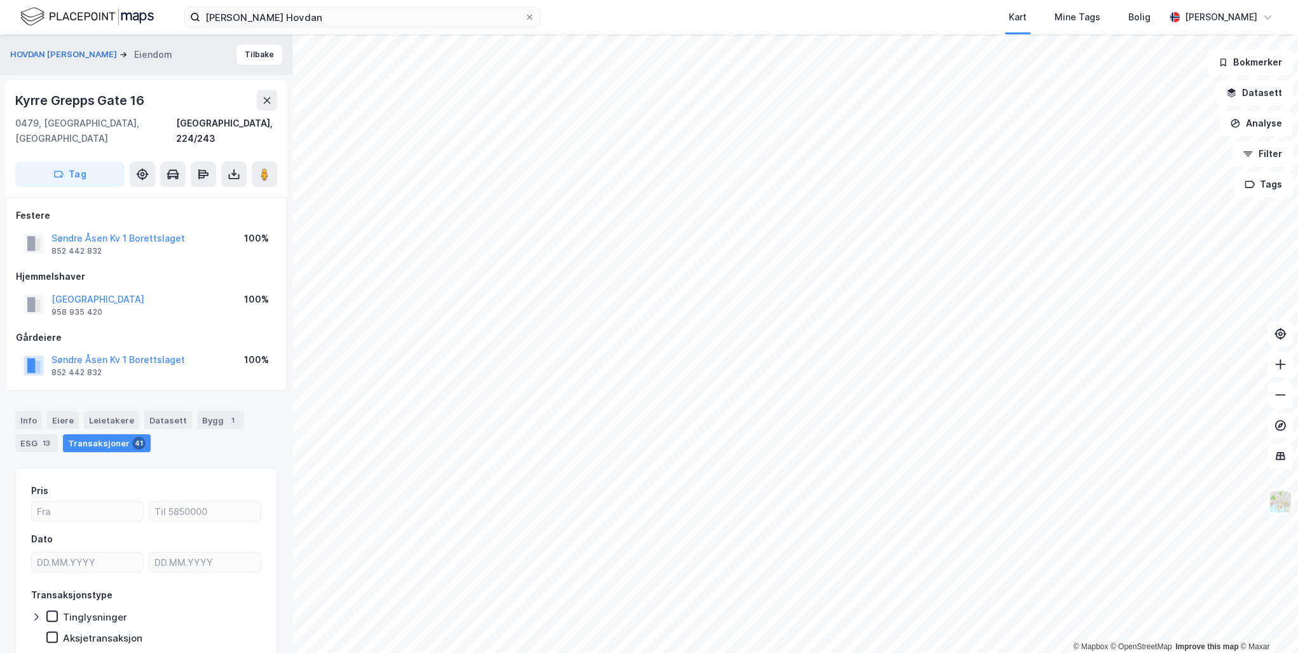
scroll to position [6, 0]
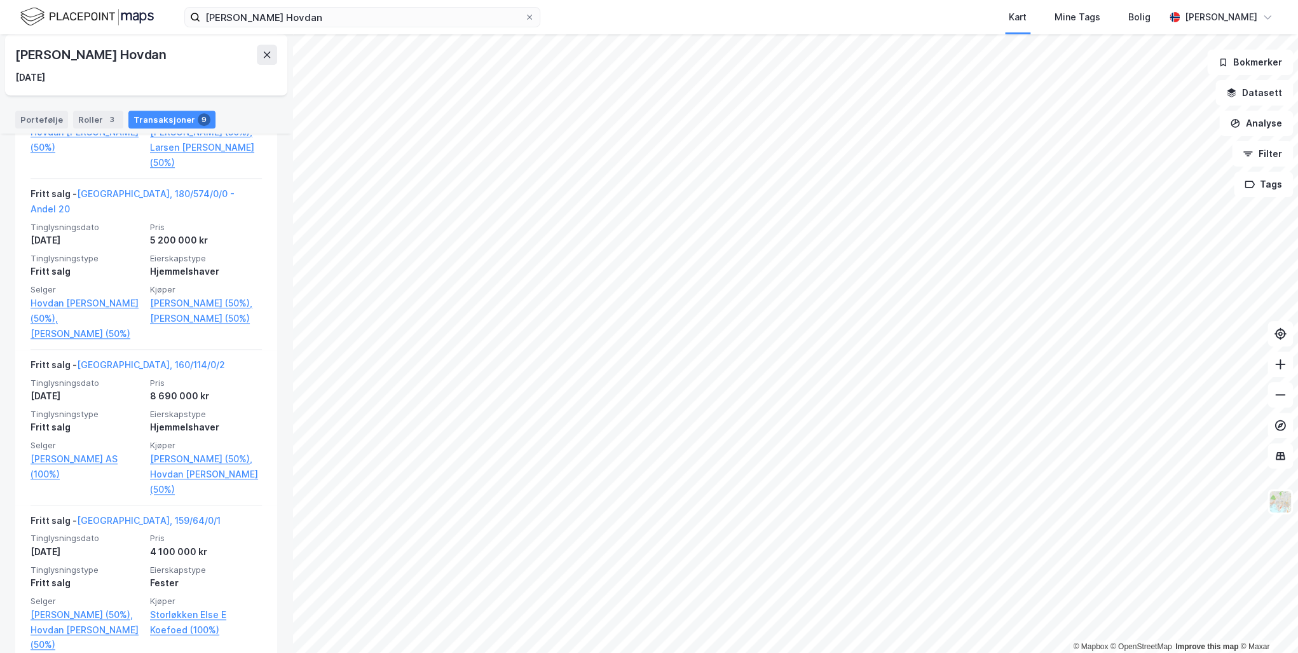
scroll to position [1262, 0]
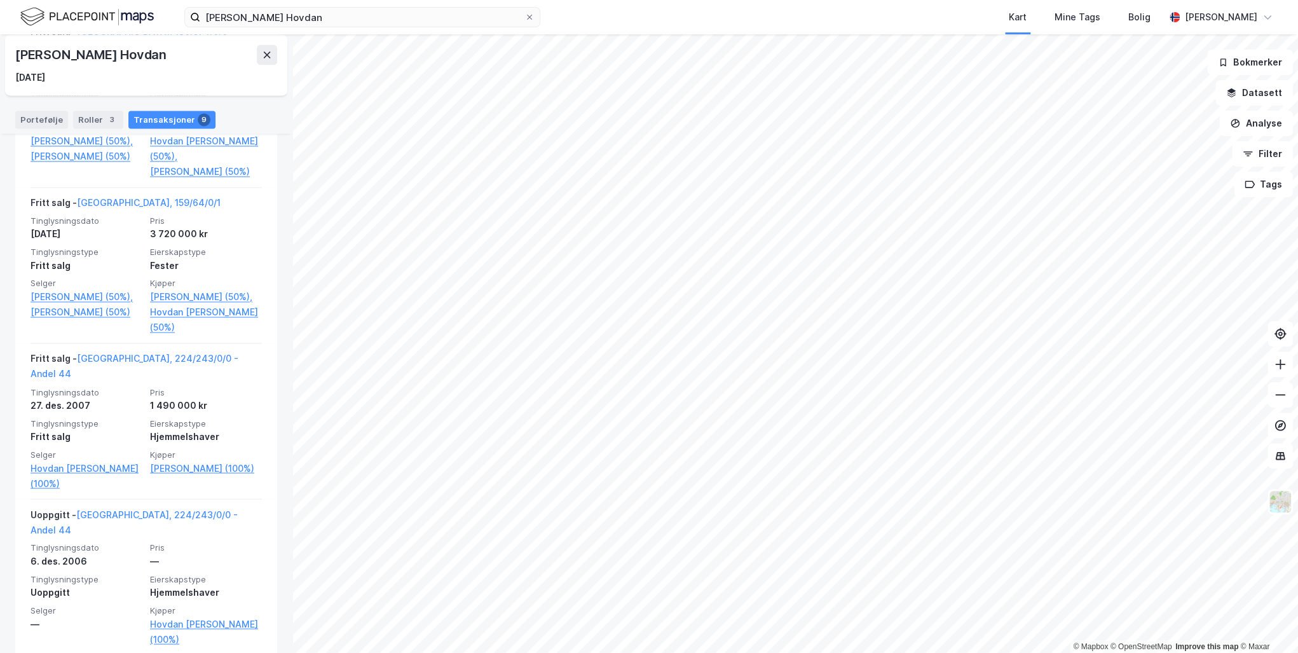
click at [119, 197] on link "[GEOGRAPHIC_DATA], 159/64/0/1" at bounding box center [149, 202] width 144 height 11
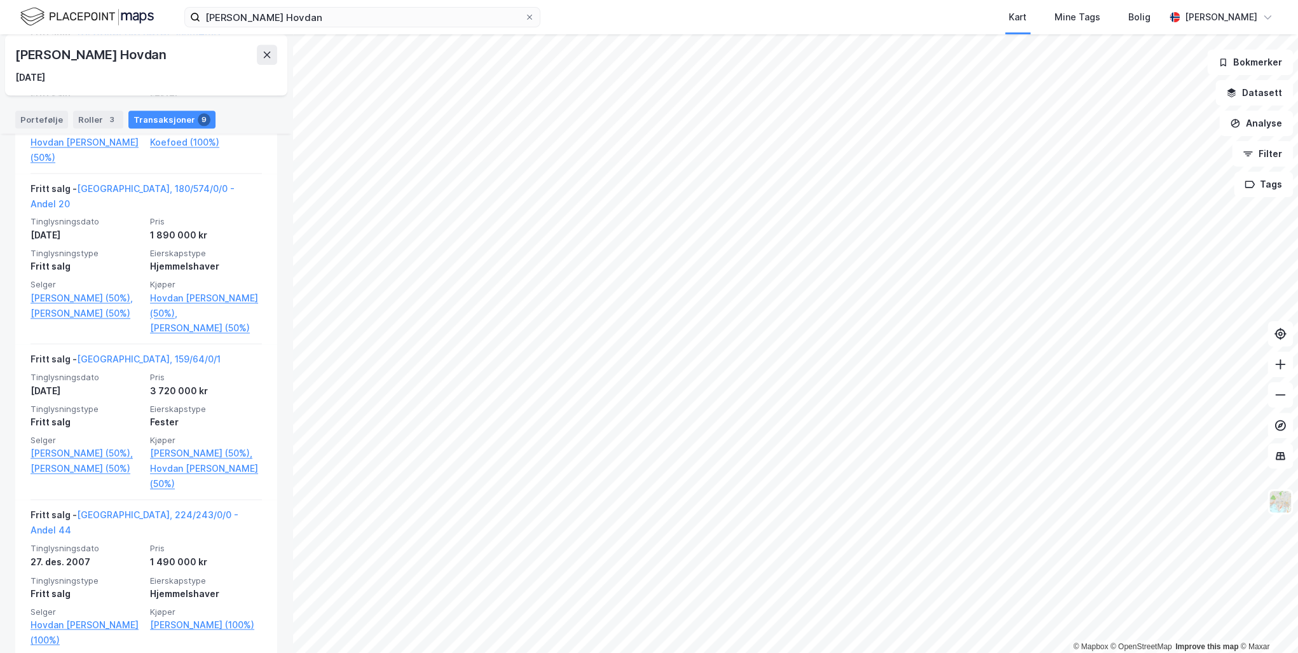
scroll to position [1262, 0]
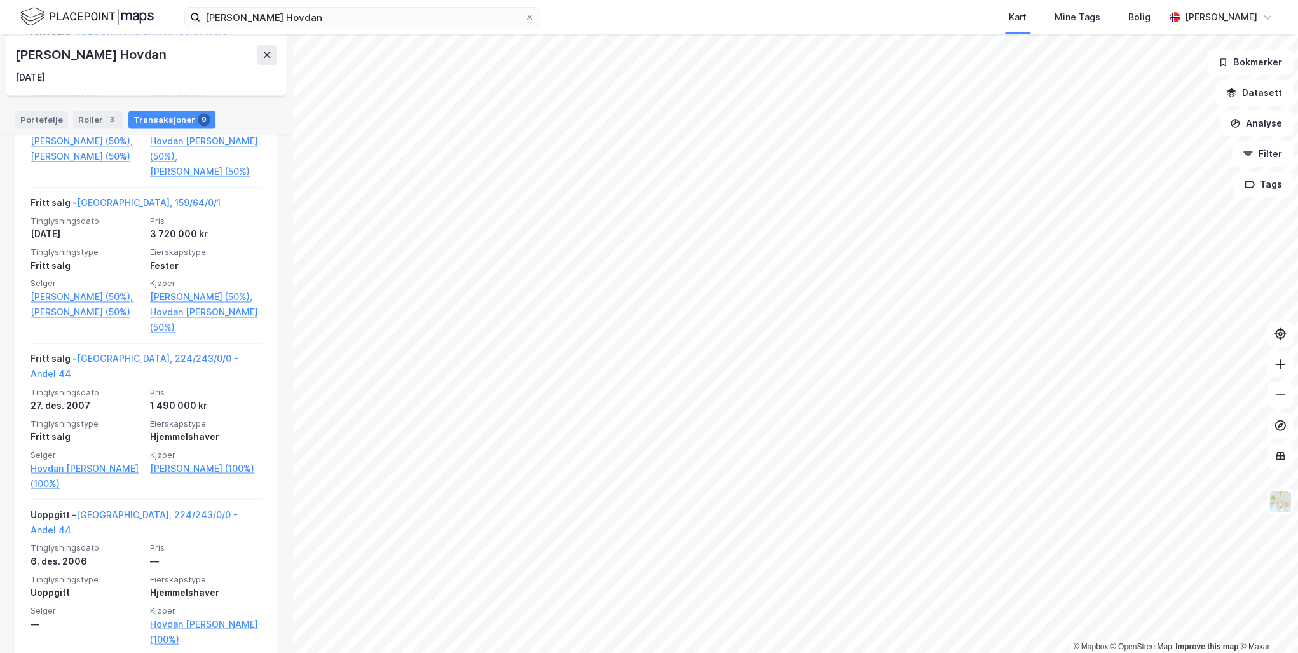
click at [173, 298] on link "[PERSON_NAME] (50%)," at bounding box center [206, 296] width 112 height 15
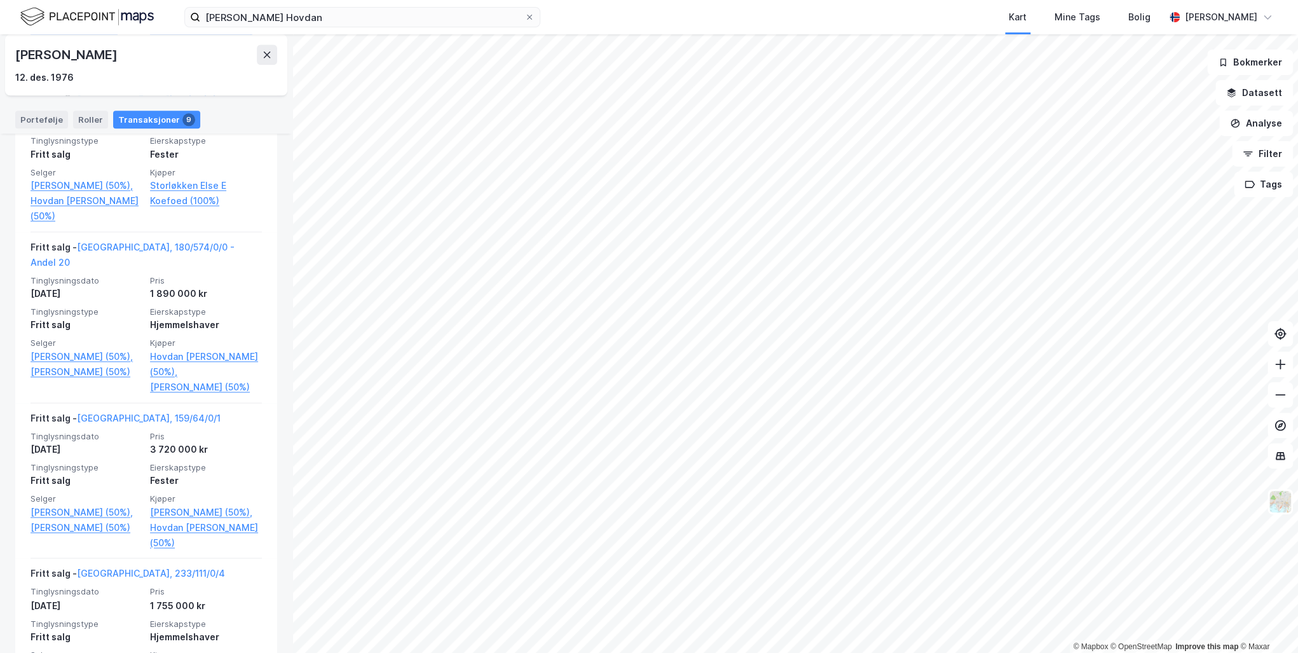
scroll to position [1303, 0]
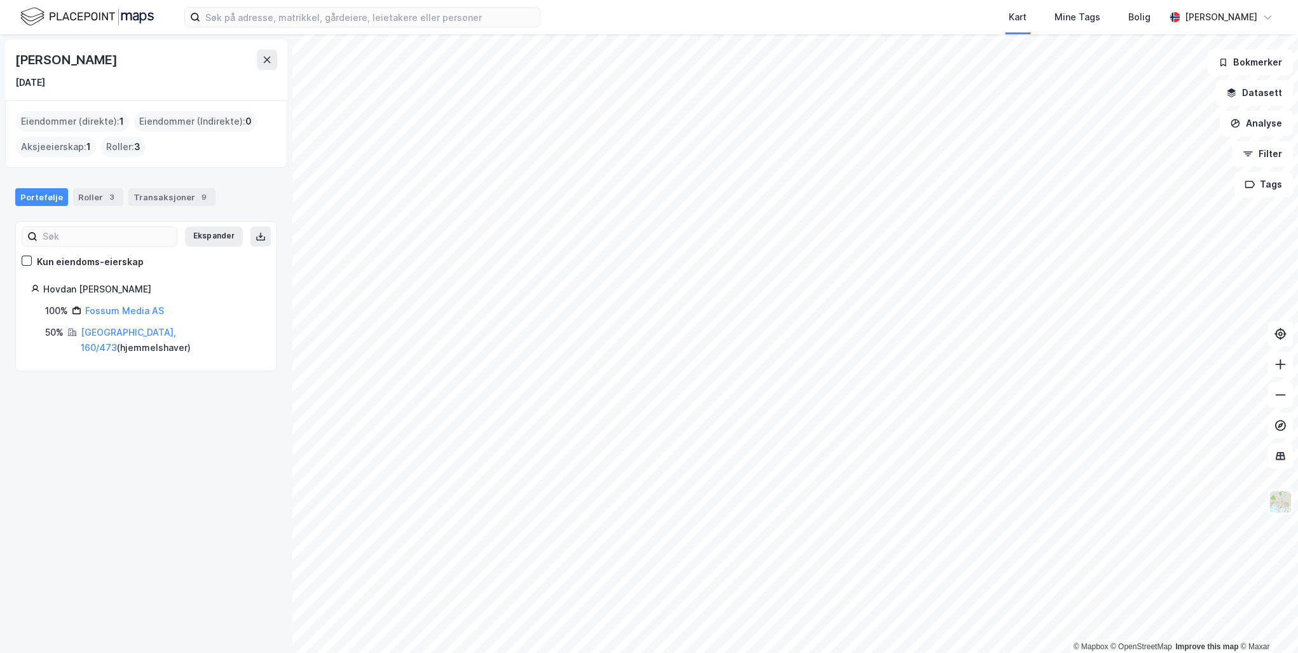
drag, startPoint x: 165, startPoint y: 60, endPoint x: -3, endPoint y: 58, distance: 167.3
click at [0, 58] on html "Kart Mine Tags Bolig Roger Grant Gustavsen © Mapbox © OpenStreetMap Improve thi…" at bounding box center [649, 326] width 1298 height 653
drag, startPoint x: -3, startPoint y: 58, endPoint x: 126, endPoint y: 59, distance: 128.5
copy div "© Mapbox © OpenStreetMap Improve this map © Maxar Cathrine Fossum Hovdan"
click at [206, 75] on div "[DATE]" at bounding box center [146, 82] width 262 height 15
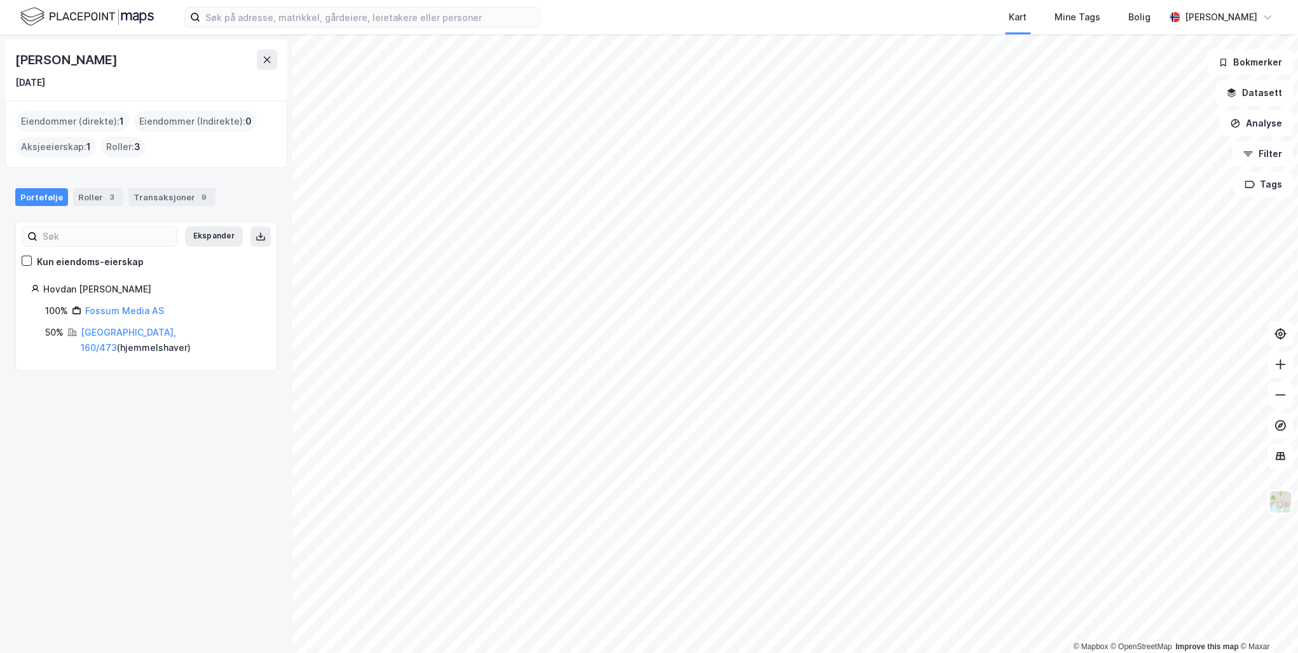
click at [114, 329] on link "[GEOGRAPHIC_DATA], 160/473" at bounding box center [128, 340] width 95 height 26
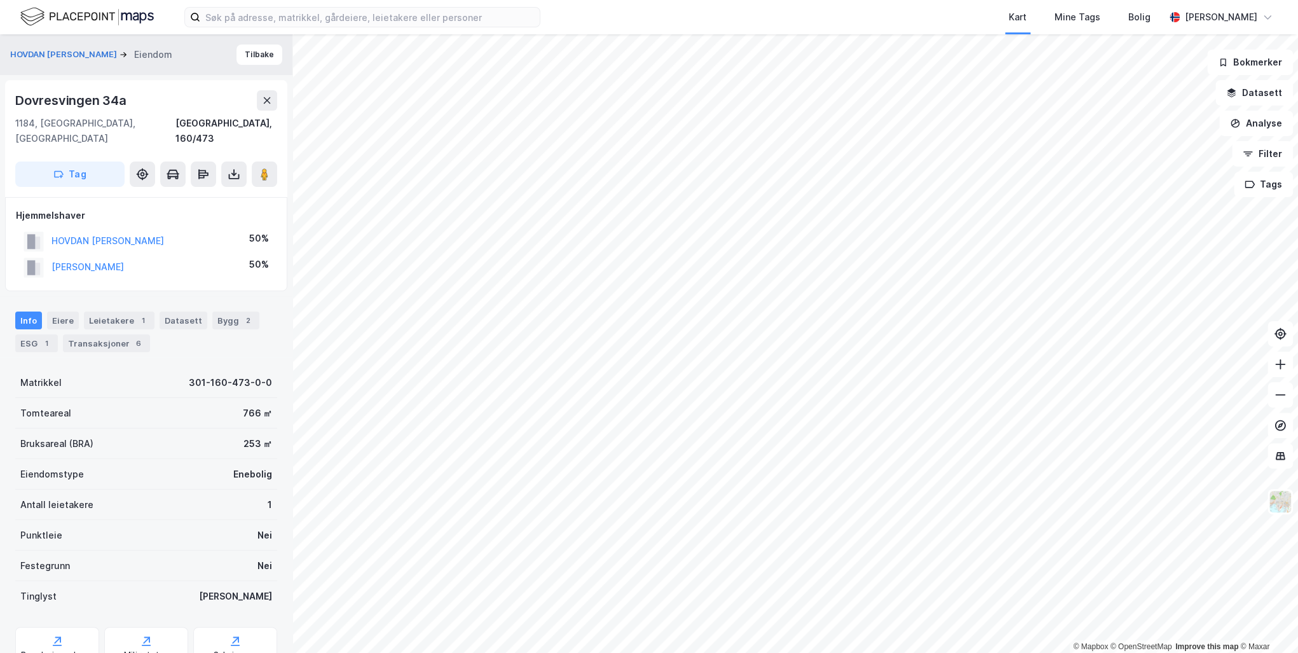
click at [0, 0] on button "HOVDAN ANDERS FOSSUM" at bounding box center [0, 0] width 0 height 0
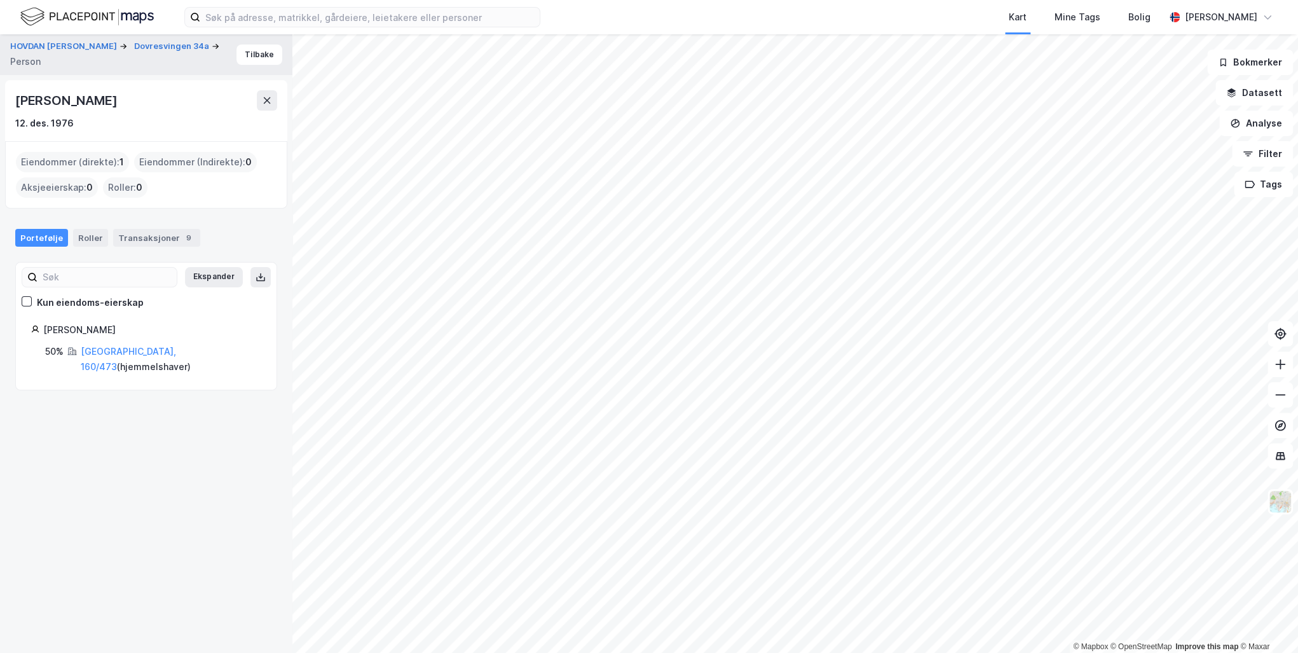
drag, startPoint x: 161, startPoint y: 100, endPoint x: 15, endPoint y: 102, distance: 145.6
click at [15, 102] on div "[PERSON_NAME]" at bounding box center [146, 100] width 262 height 20
drag, startPoint x: 15, startPoint y: 102, endPoint x: 122, endPoint y: 103, distance: 106.8
copy div "[PERSON_NAME]"
